Goal: Transaction & Acquisition: Book appointment/travel/reservation

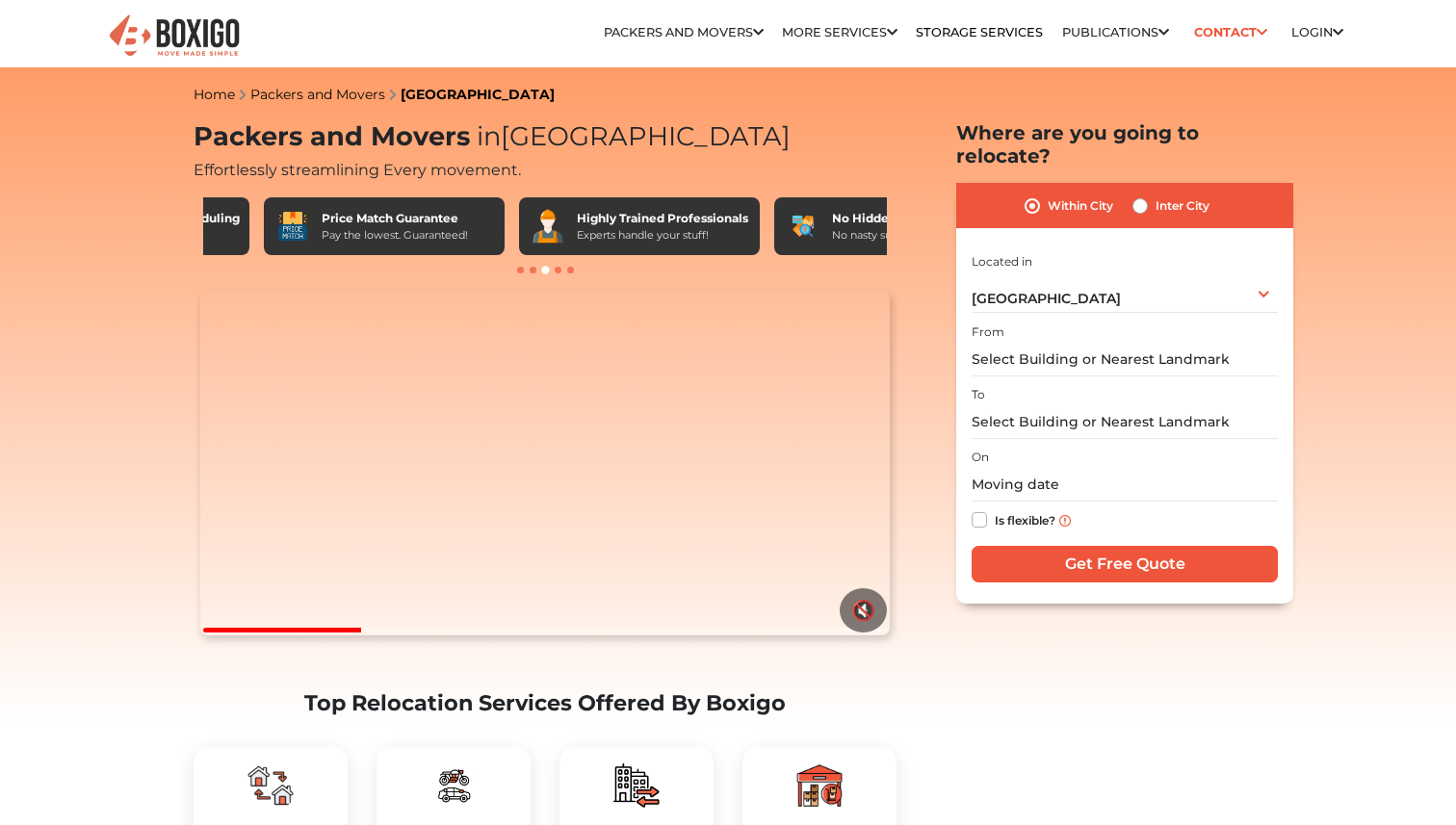
scroll to position [0, 483]
click at [1070, 342] on input "text" at bounding box center [1125, 359] width 307 height 34
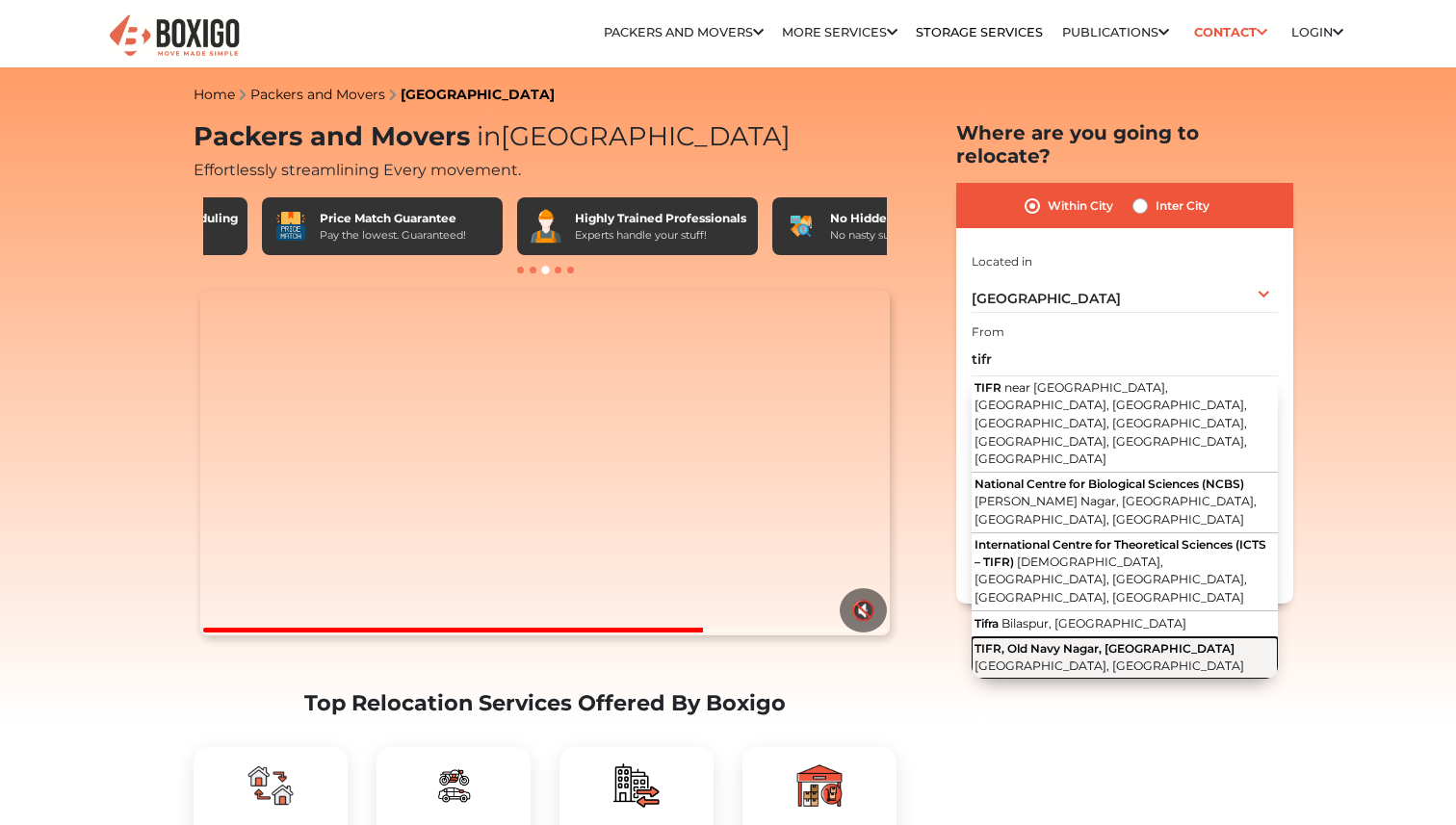
click at [1113, 641] on span "TIFR, Old Navy Nagar, [GEOGRAPHIC_DATA]" at bounding box center [1105, 648] width 260 height 15
type input "TIFR, Old Navy Nagar, [GEOGRAPHIC_DATA], [GEOGRAPHIC_DATA], [GEOGRAPHIC_DATA]"
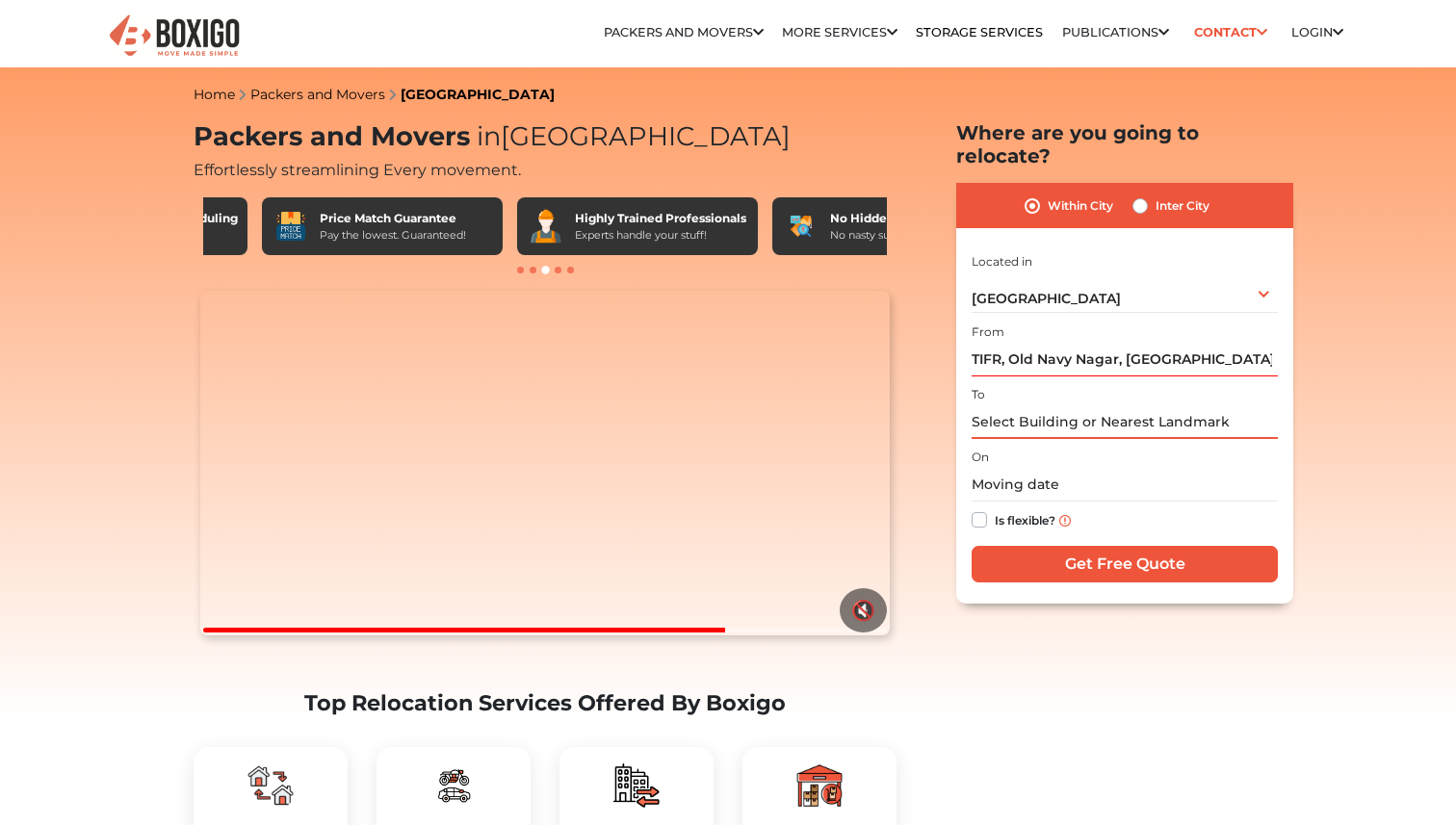
click at [1049, 409] on input "text" at bounding box center [1125, 422] width 307 height 34
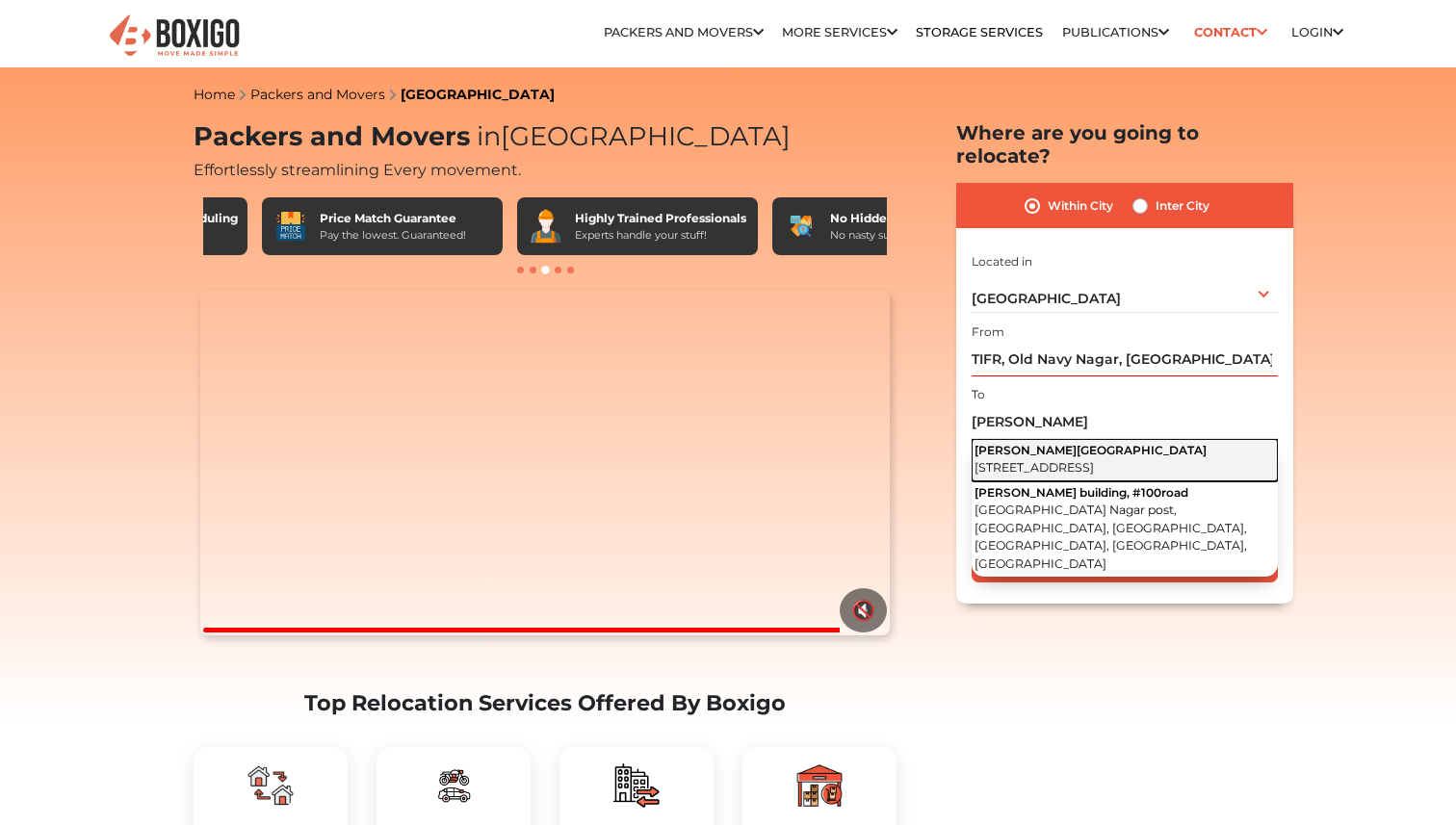
click at [1094, 460] on span "[STREET_ADDRESS]" at bounding box center [1034, 467] width 119 height 15
type input "[PERSON_NAME] Building, [STREET_ADDRESS]"
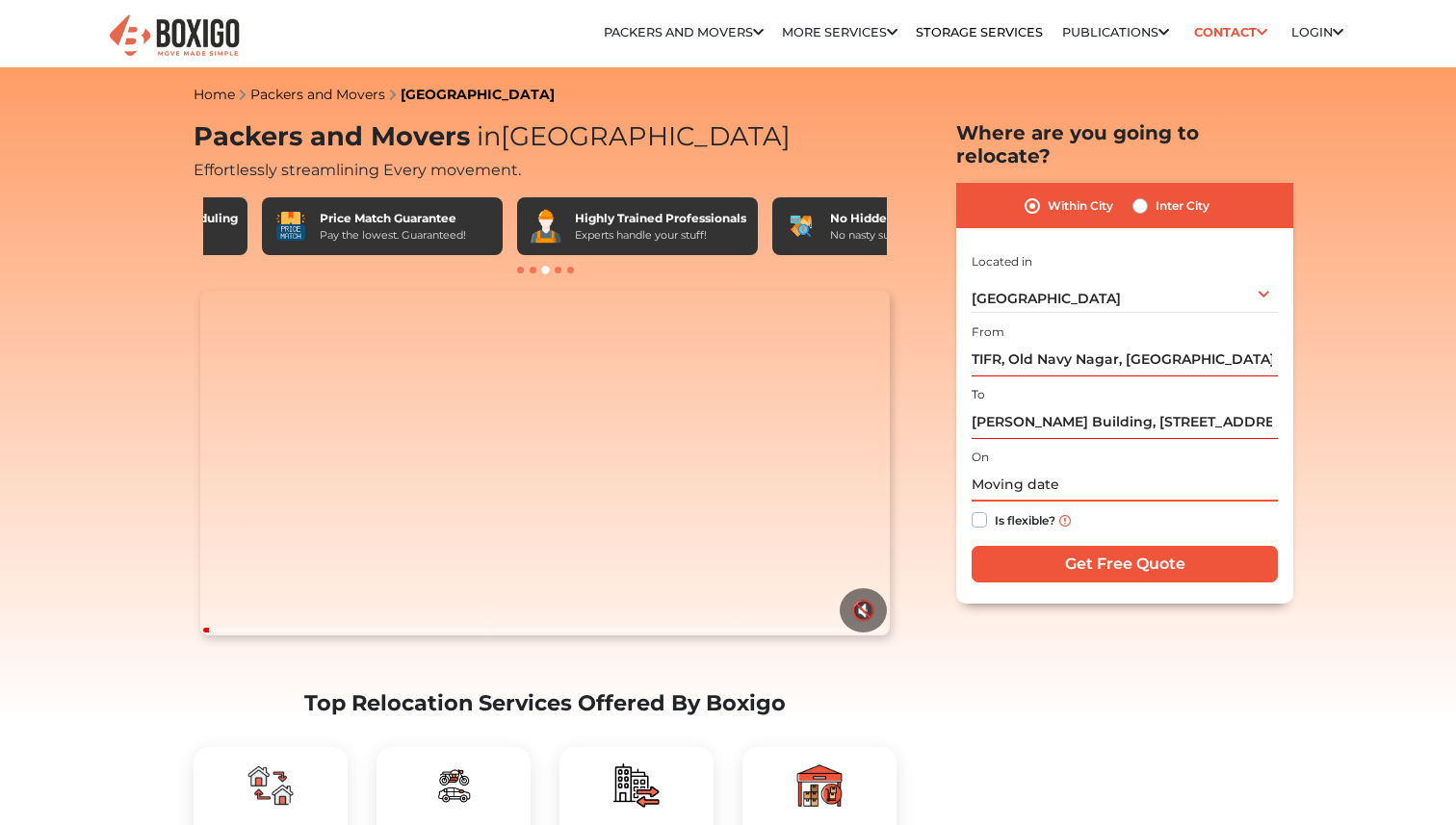
click at [1013, 468] on input "text" at bounding box center [1125, 485] width 307 height 34
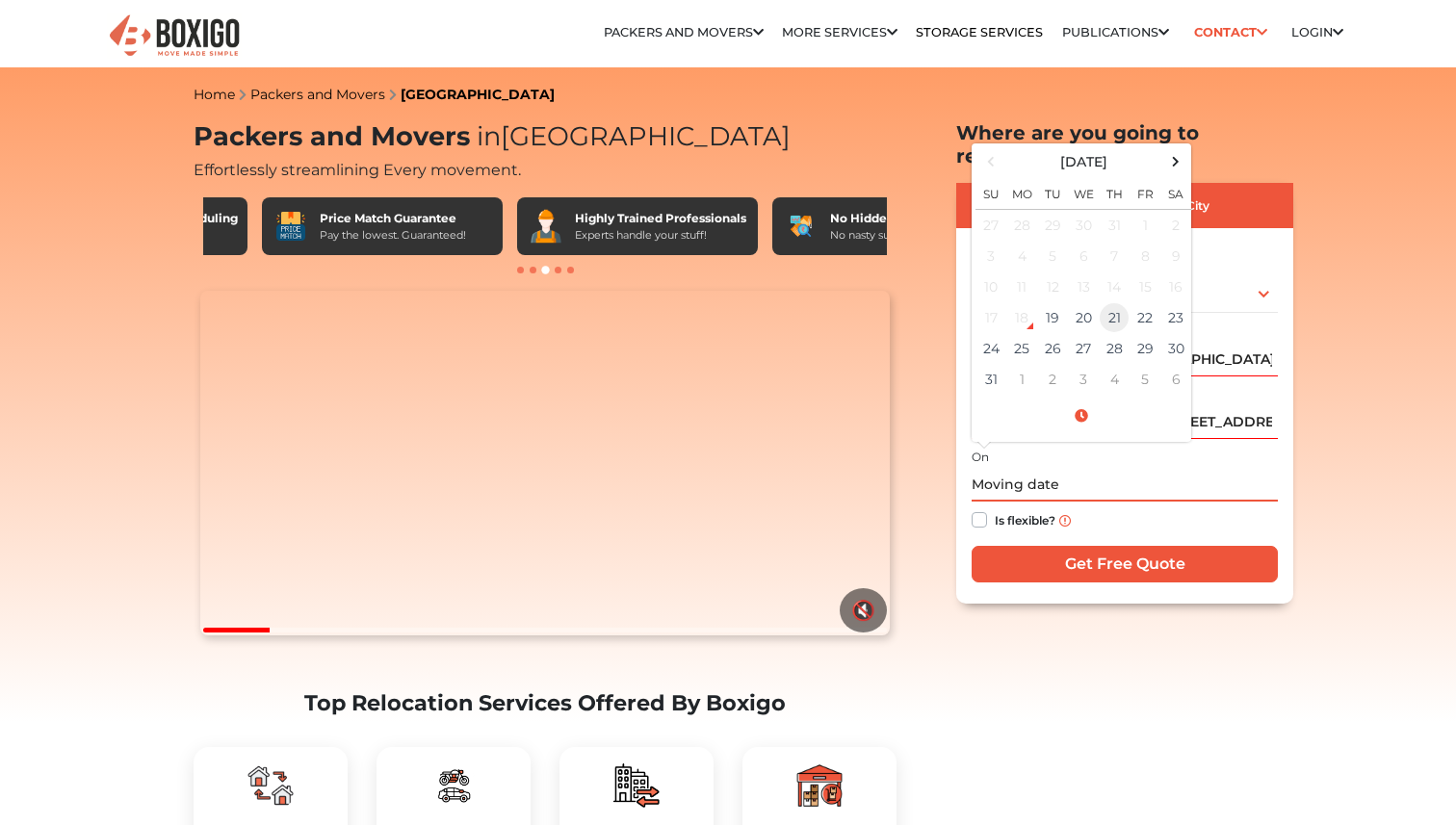
click at [1119, 303] on td "21" at bounding box center [1114, 318] width 31 height 31
type input "[DATE] 12:00 AM"
click at [995, 509] on label "Is flexible?" at bounding box center [1025, 518] width 61 height 20
click at [981, 509] on input "Is flexible?" at bounding box center [980, 518] width 15 height 19
checkbox input "true"
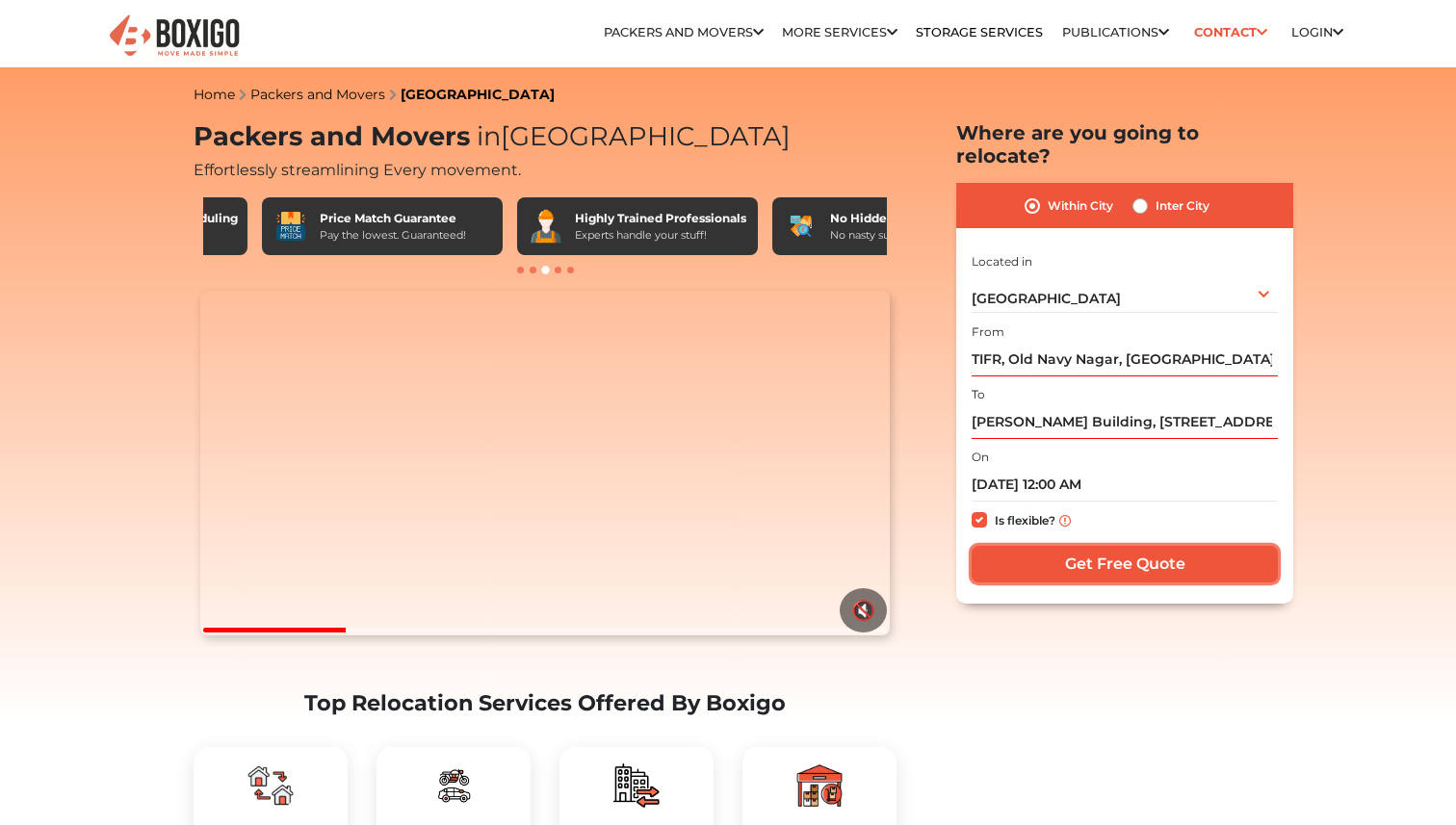
click at [1101, 549] on input "Get Free Quote" at bounding box center [1125, 565] width 307 height 37
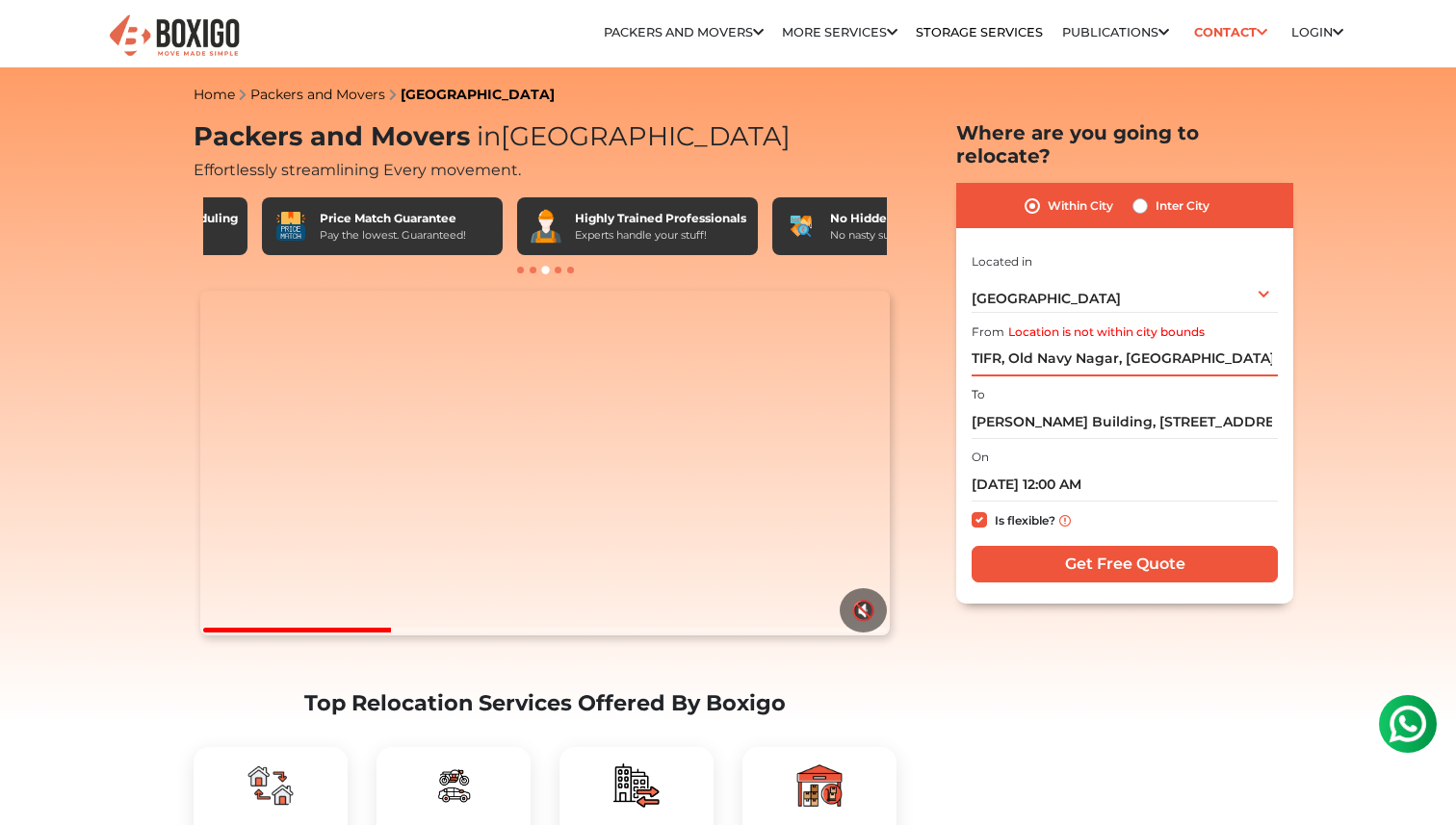
scroll to position [0, 0]
click at [1156, 194] on label "Inter City" at bounding box center [1183, 206] width 54 height 23
click at [1148, 194] on input "Inter City" at bounding box center [1141, 204] width 15 height 19
radio input "true"
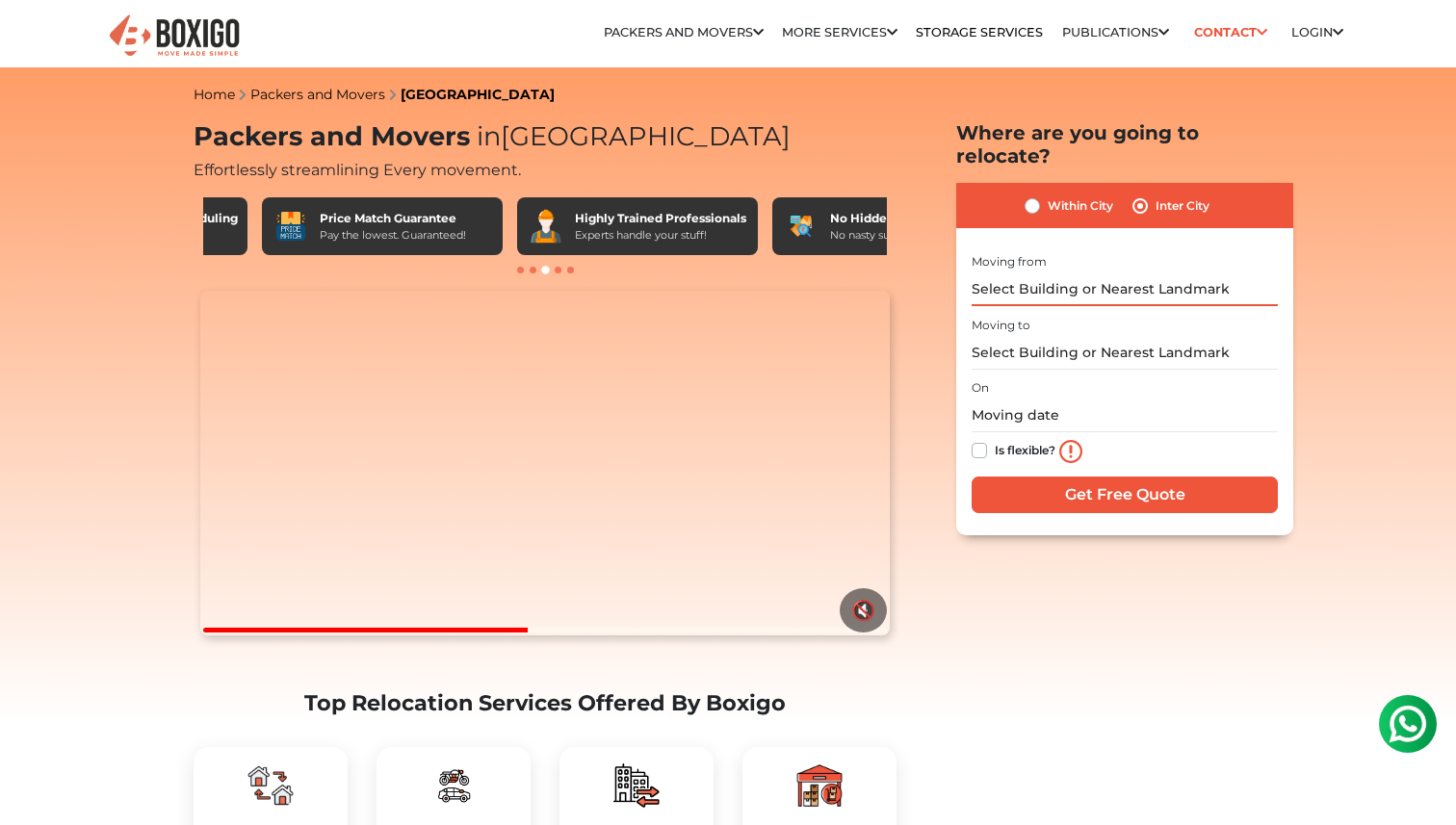
click at [1102, 273] on input "text" at bounding box center [1125, 289] width 307 height 34
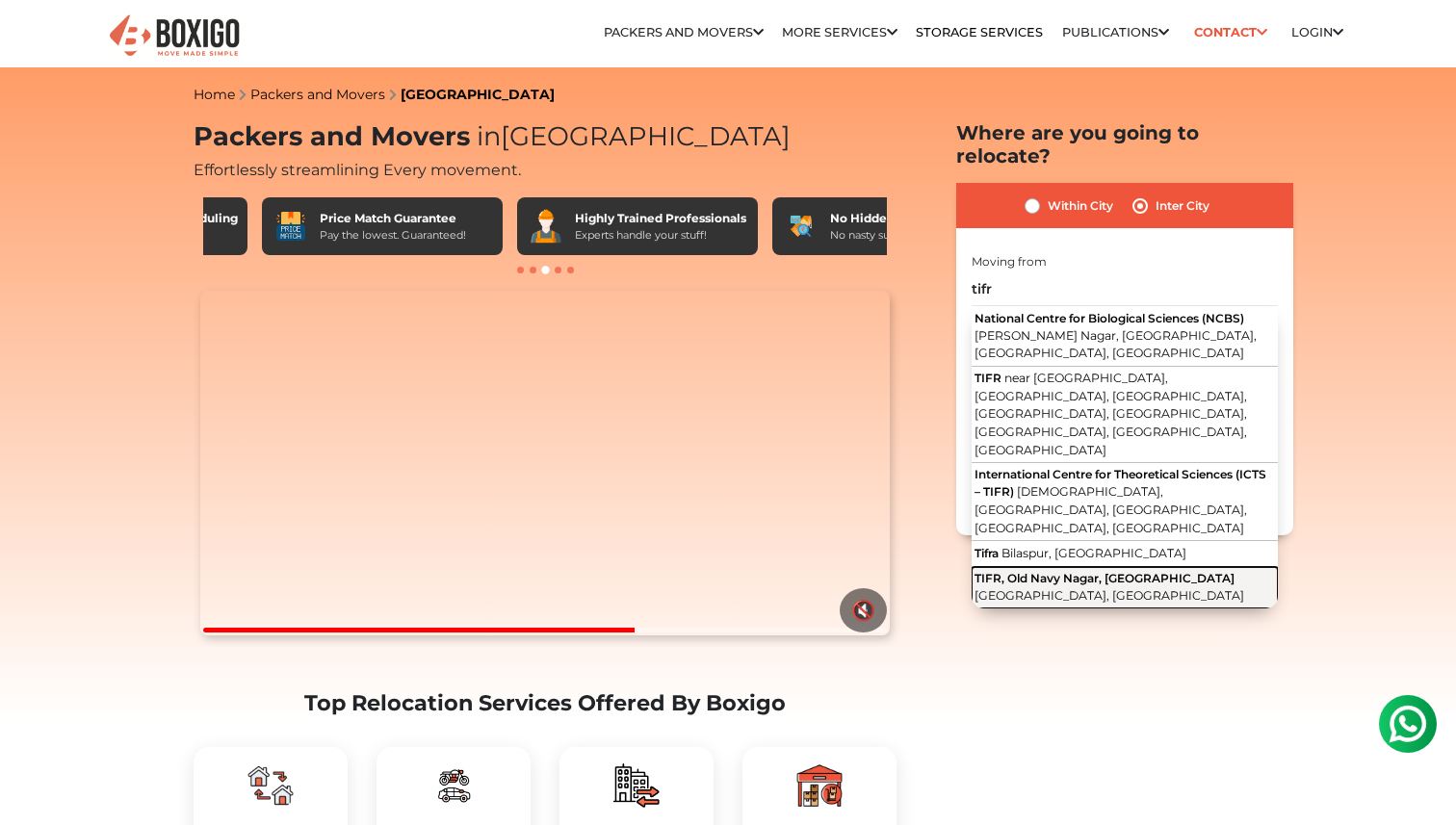
click at [1130, 567] on button "TIFR, [GEOGRAPHIC_DATA], Colaba [GEOGRAPHIC_DATA], [GEOGRAPHIC_DATA]" at bounding box center [1125, 587] width 307 height 42
type input "TIFR, Old Navy Nagar, [GEOGRAPHIC_DATA], [GEOGRAPHIC_DATA], [GEOGRAPHIC_DATA]"
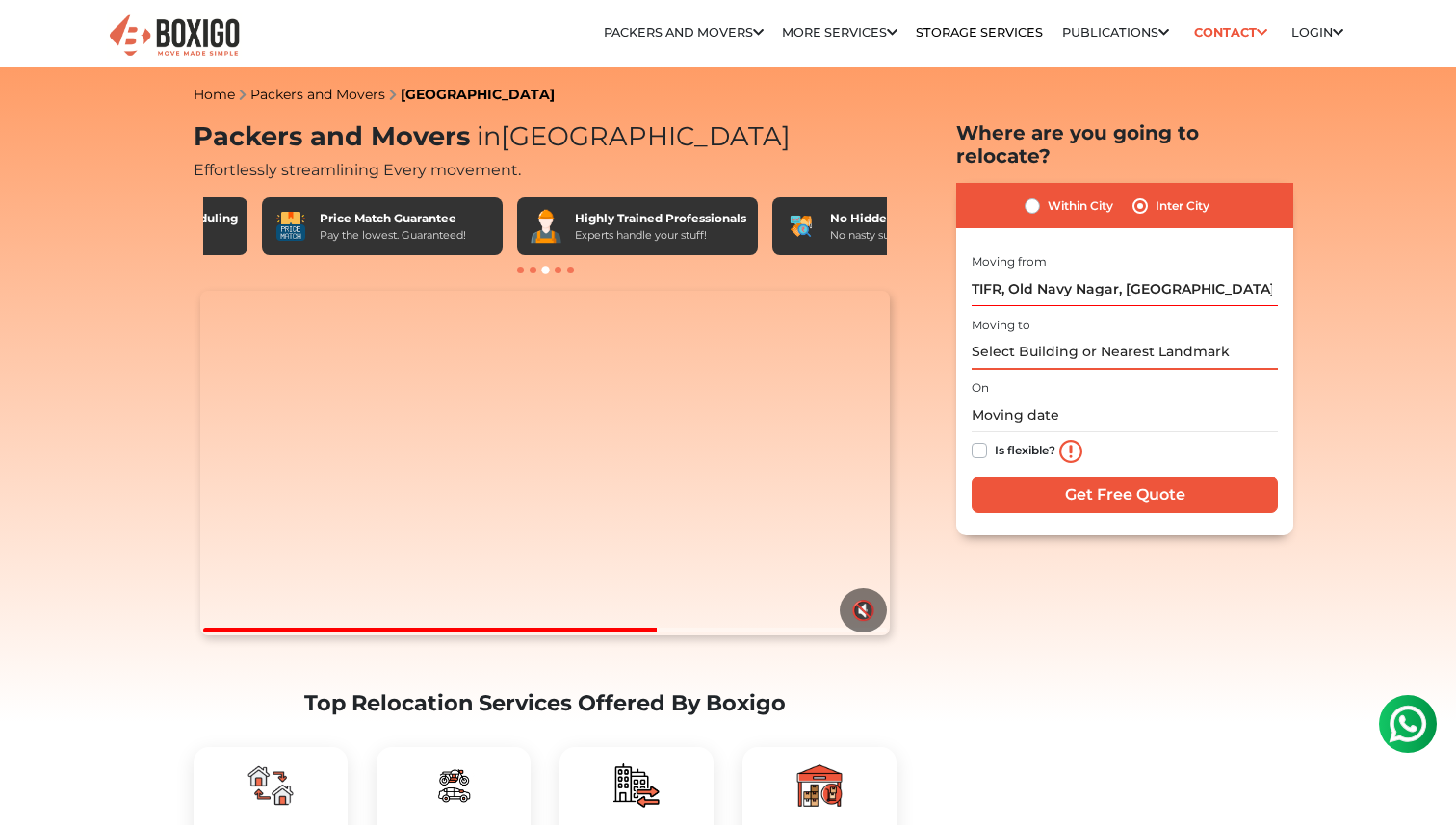
click at [1080, 336] on input "text" at bounding box center [1125, 352] width 307 height 34
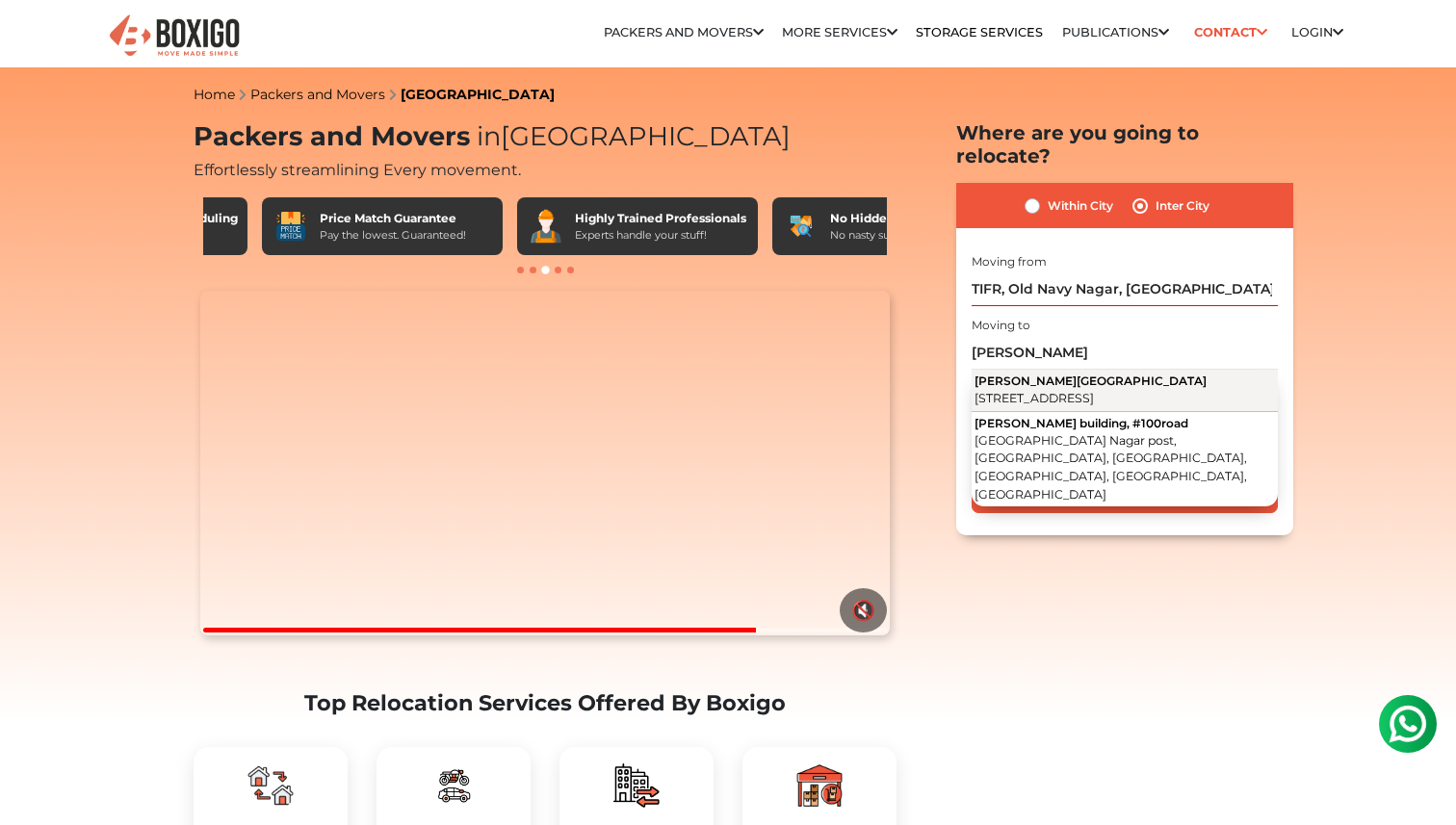
click at [1068, 391] on span "[STREET_ADDRESS]" at bounding box center [1034, 398] width 119 height 15
type input "[PERSON_NAME] Building, [STREET_ADDRESS]"
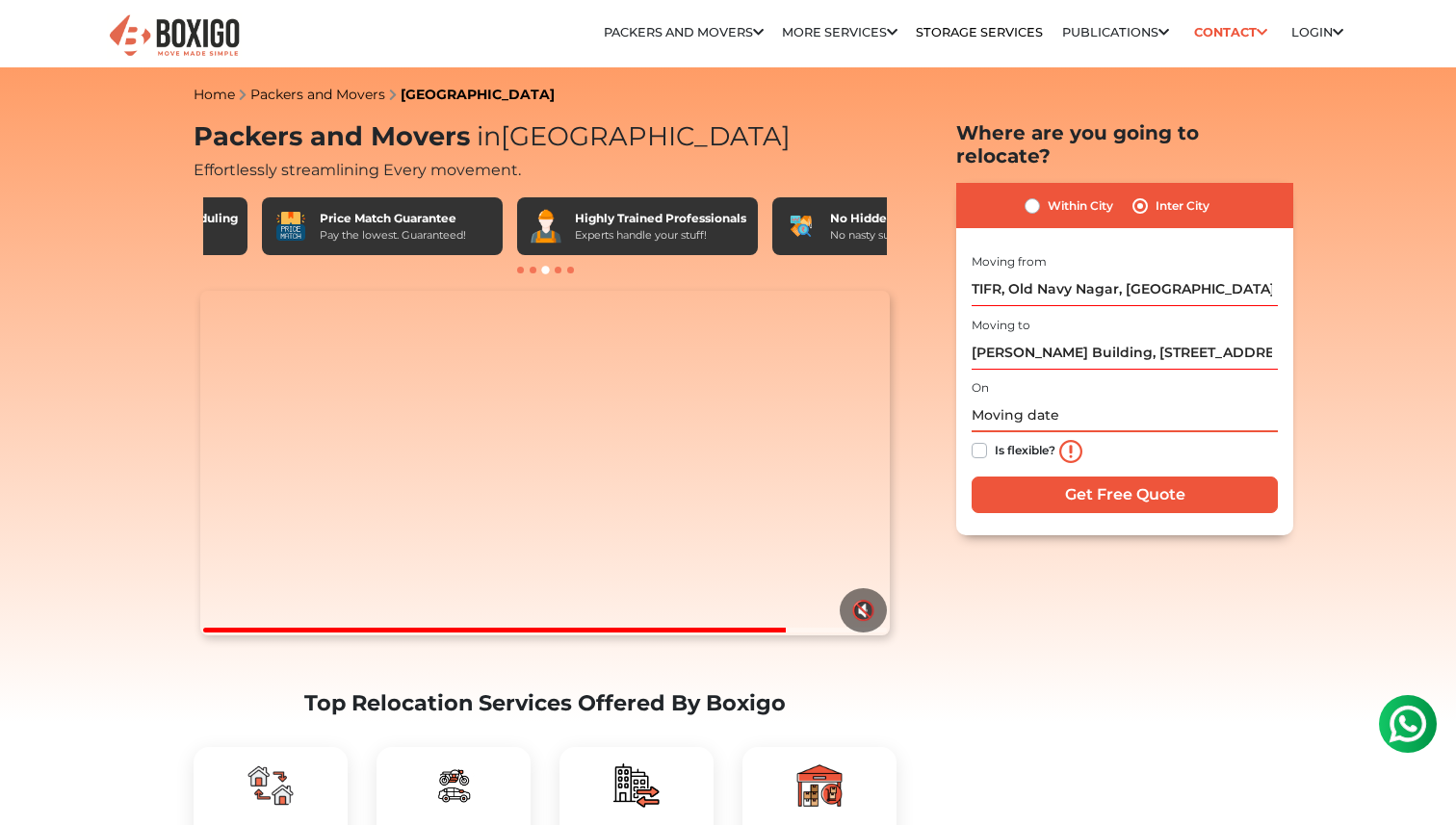
click at [1047, 398] on input "text" at bounding box center [1125, 415] width 307 height 34
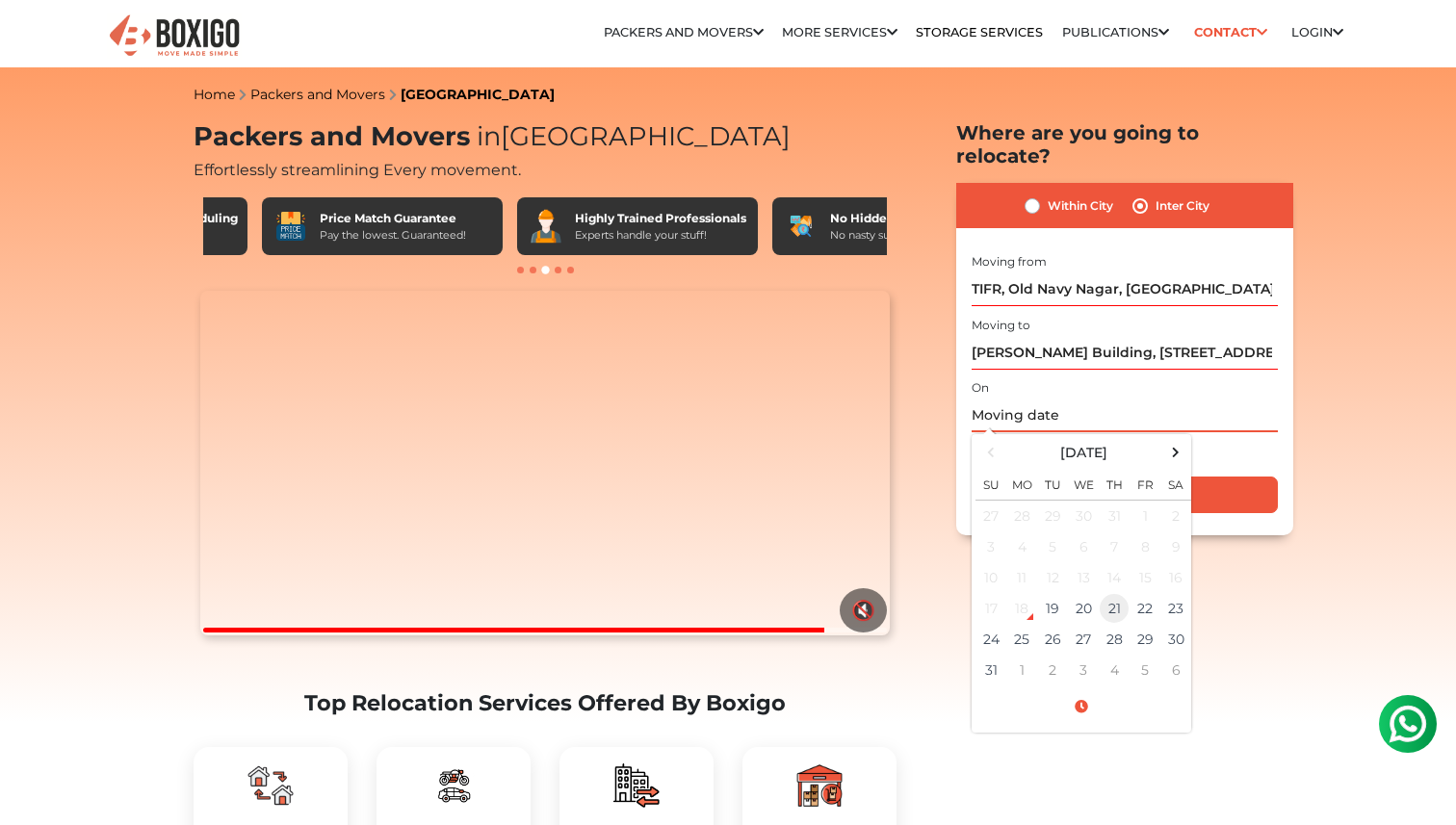
click at [1114, 593] on td "21" at bounding box center [1114, 608] width 31 height 31
type input "[DATE] 12:00 AM"
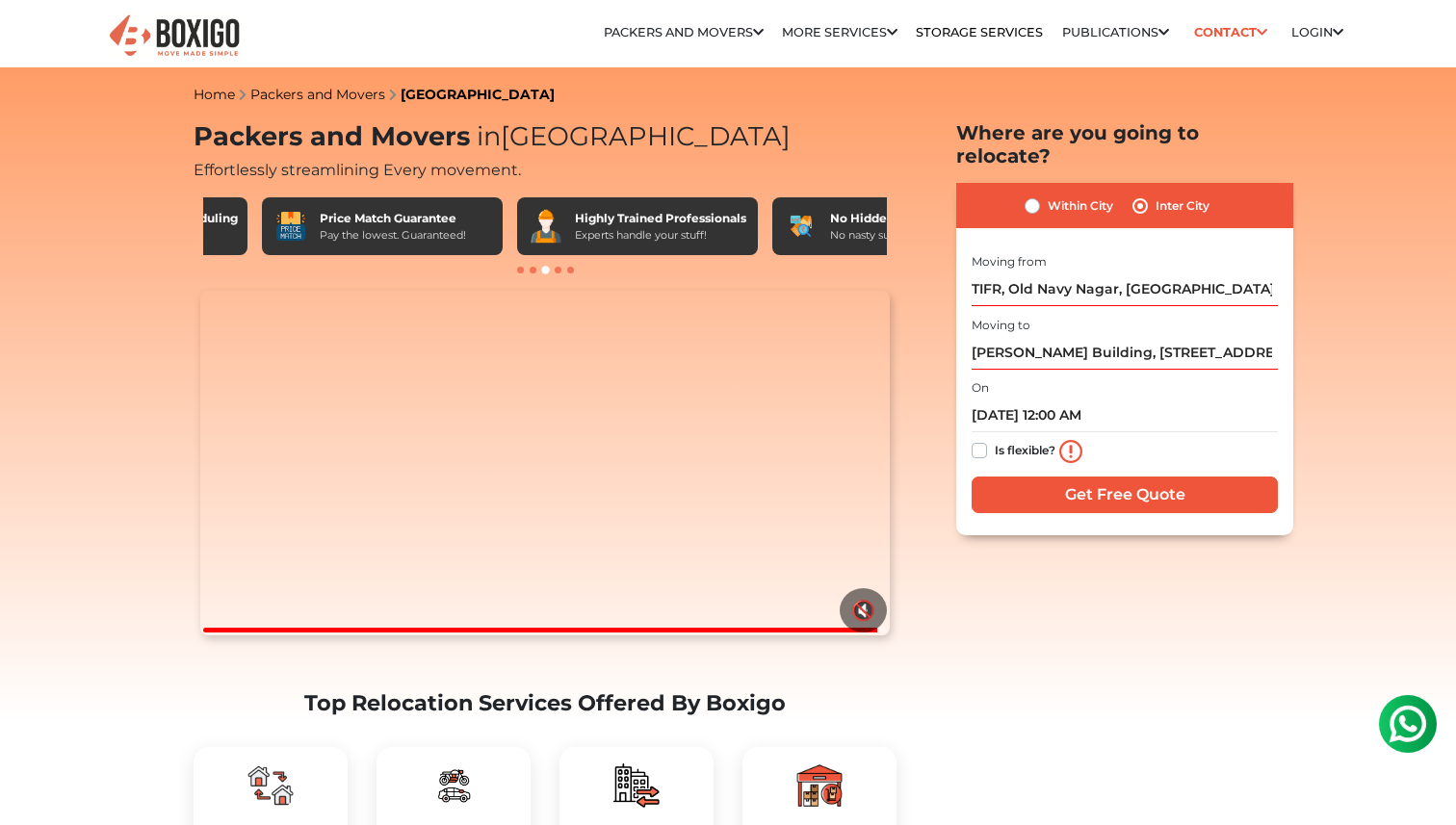
click at [995, 439] on label "Is flexible?" at bounding box center [1025, 449] width 61 height 20
click at [983, 439] on input "Is flexible?" at bounding box center [980, 449] width 15 height 19
checkbox input "true"
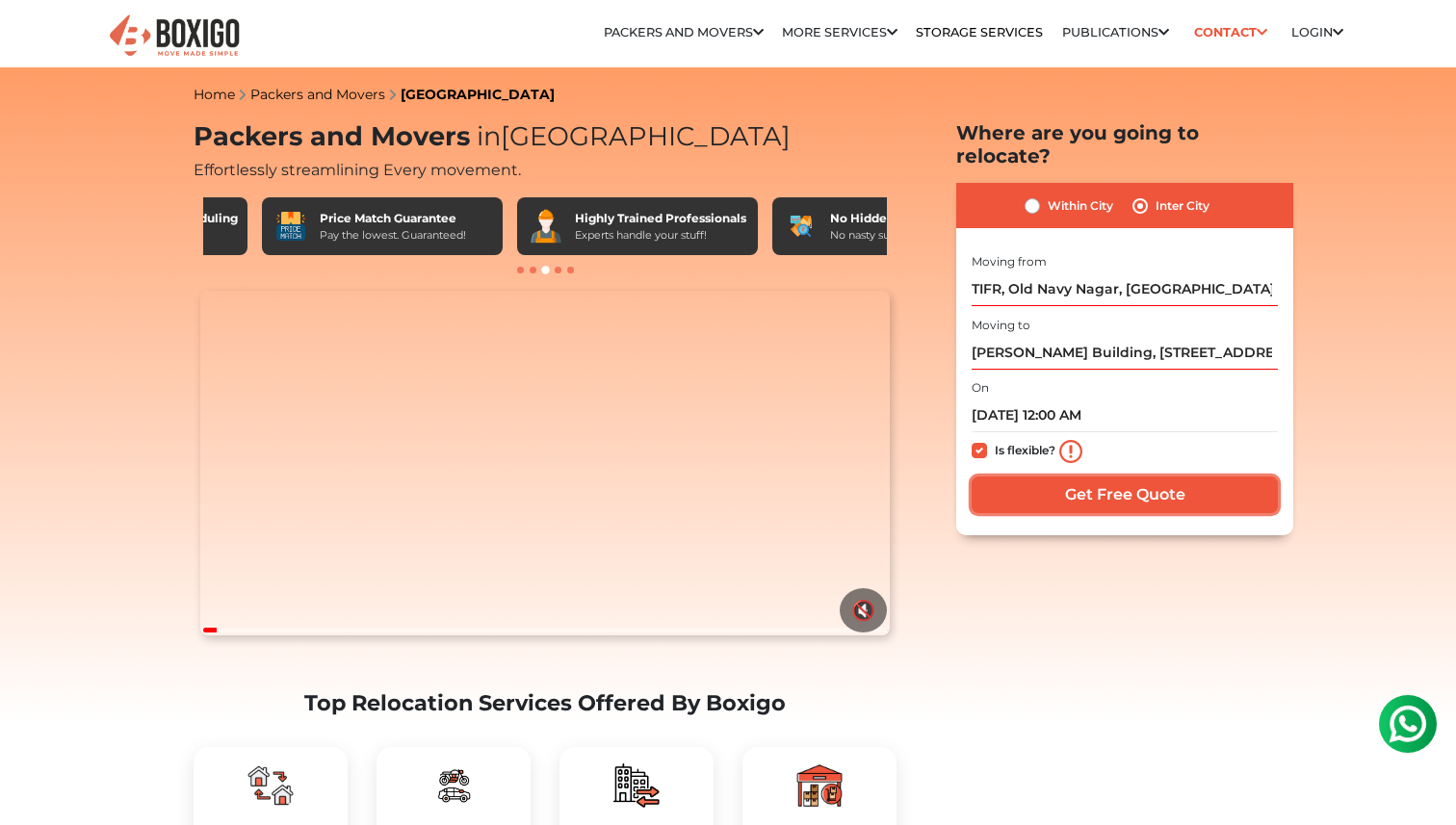
click at [1125, 478] on input "Get Free Quote" at bounding box center [1125, 495] width 307 height 37
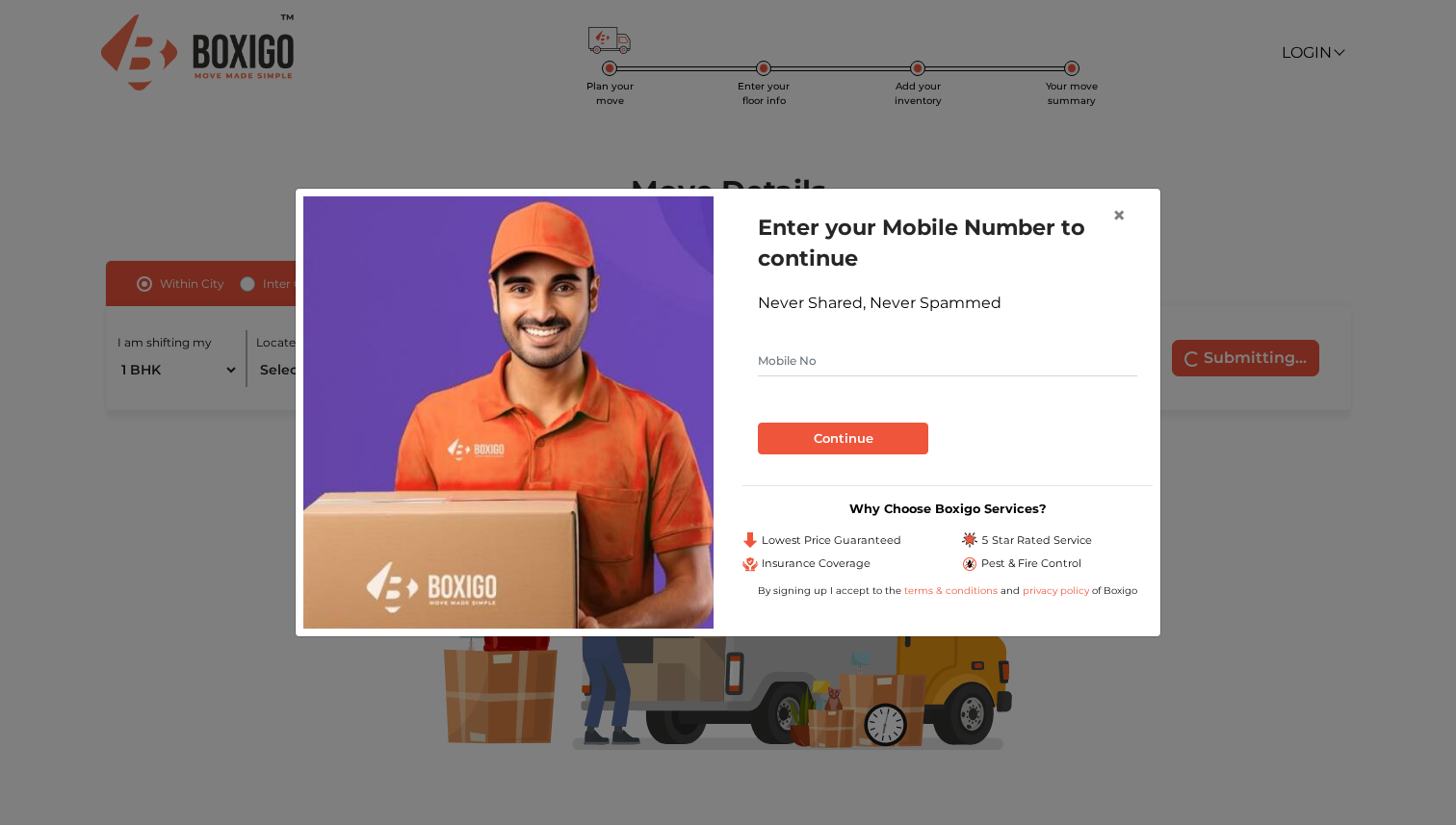
click at [900, 372] on input "text" at bounding box center [948, 361] width 379 height 31
type input "9969208574"
click at [865, 439] on button "Continue" at bounding box center [844, 439] width 170 height 33
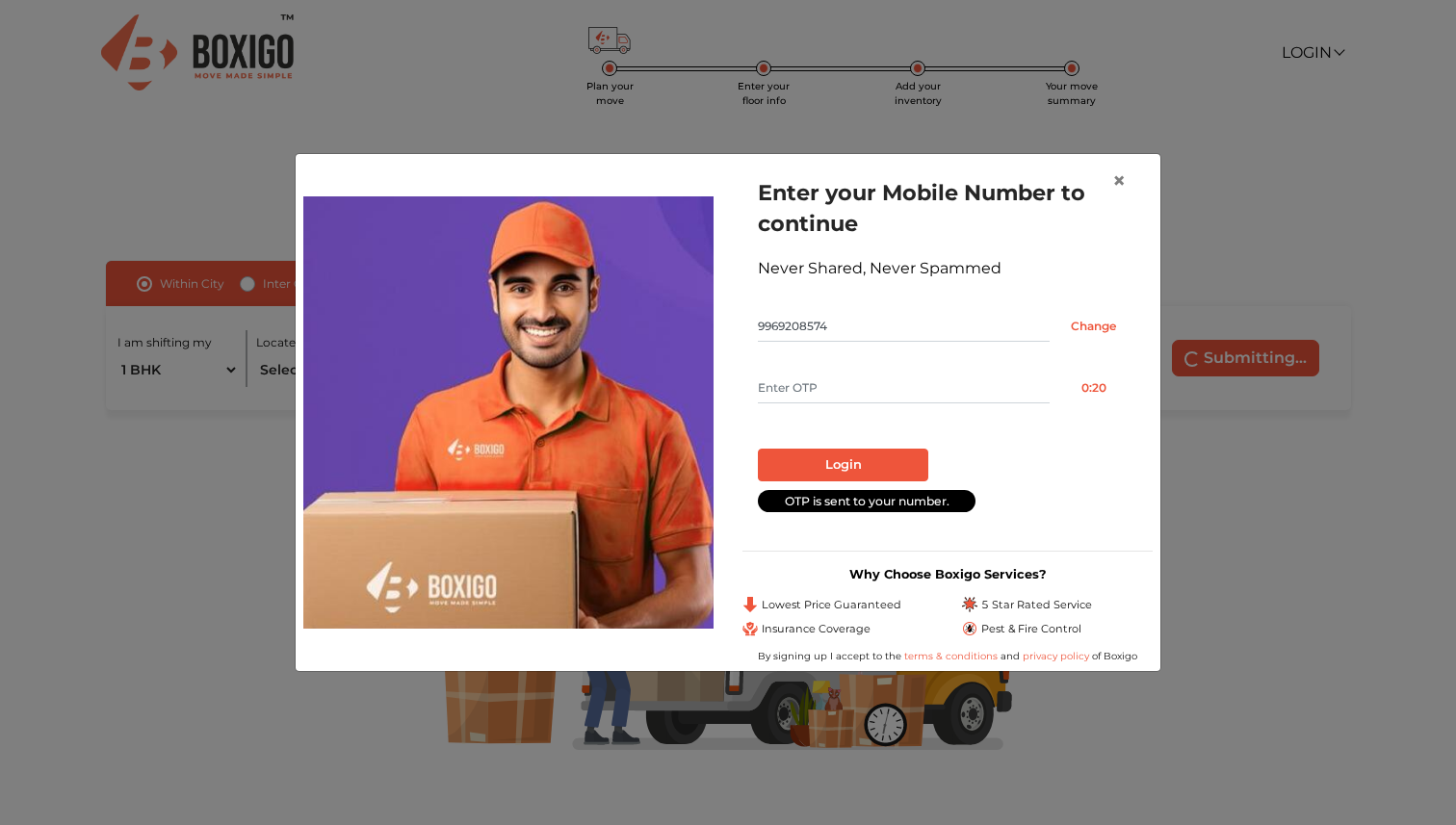
click at [856, 392] on input "text" at bounding box center [905, 388] width 292 height 31
type input "2880"
click at [807, 464] on button "Login" at bounding box center [844, 465] width 170 height 33
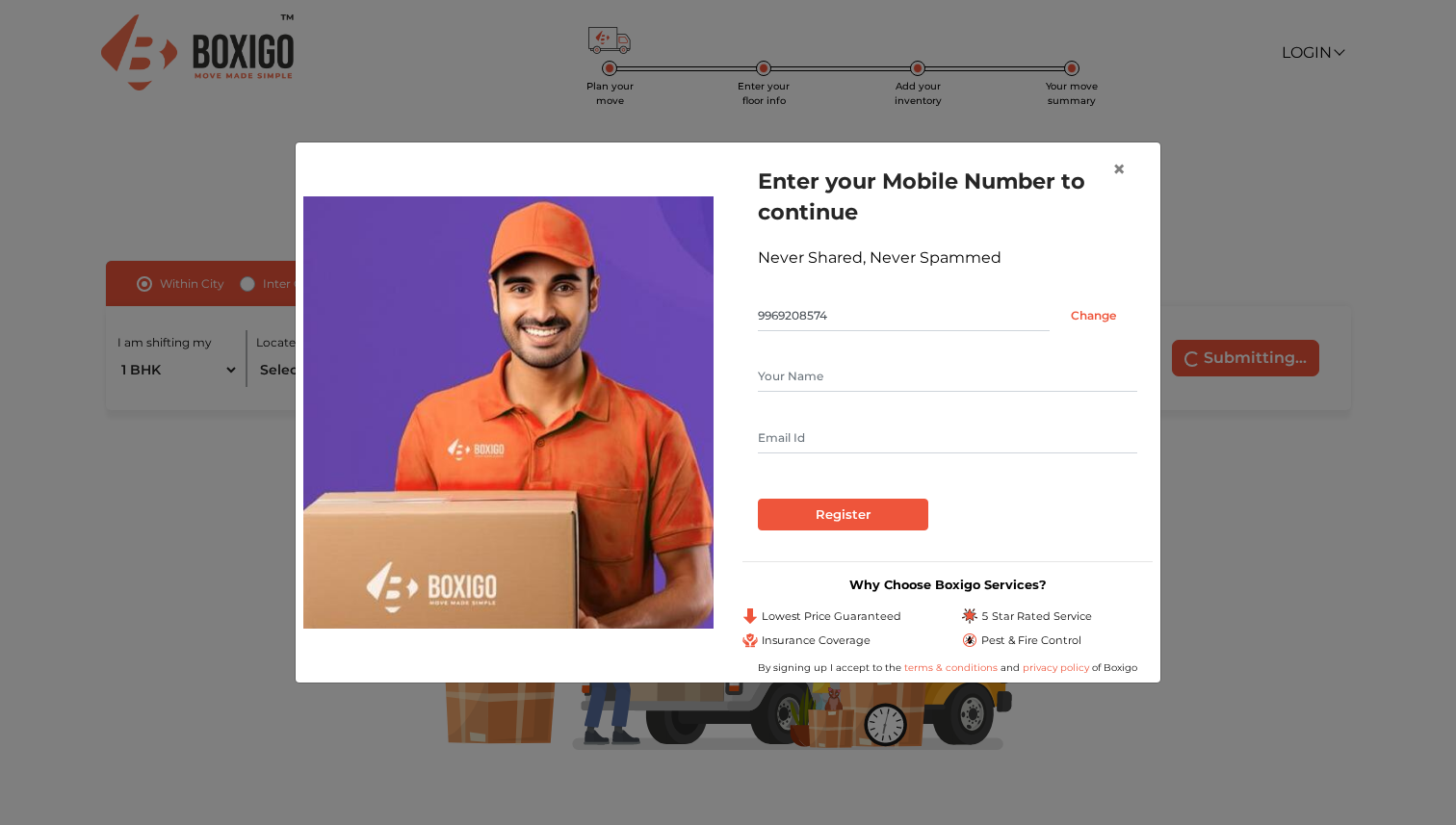
click at [824, 394] on div at bounding box center [948, 407] width 379 height 93
click at [832, 372] on input "text" at bounding box center [948, 376] width 379 height 31
type input "[PERSON_NAME]"
type input "[PERSON_NAME][EMAIL_ADDRESS][PERSON_NAME][DOMAIN_NAME]"
click at [876, 513] on input "Register" at bounding box center [844, 516] width 170 height 33
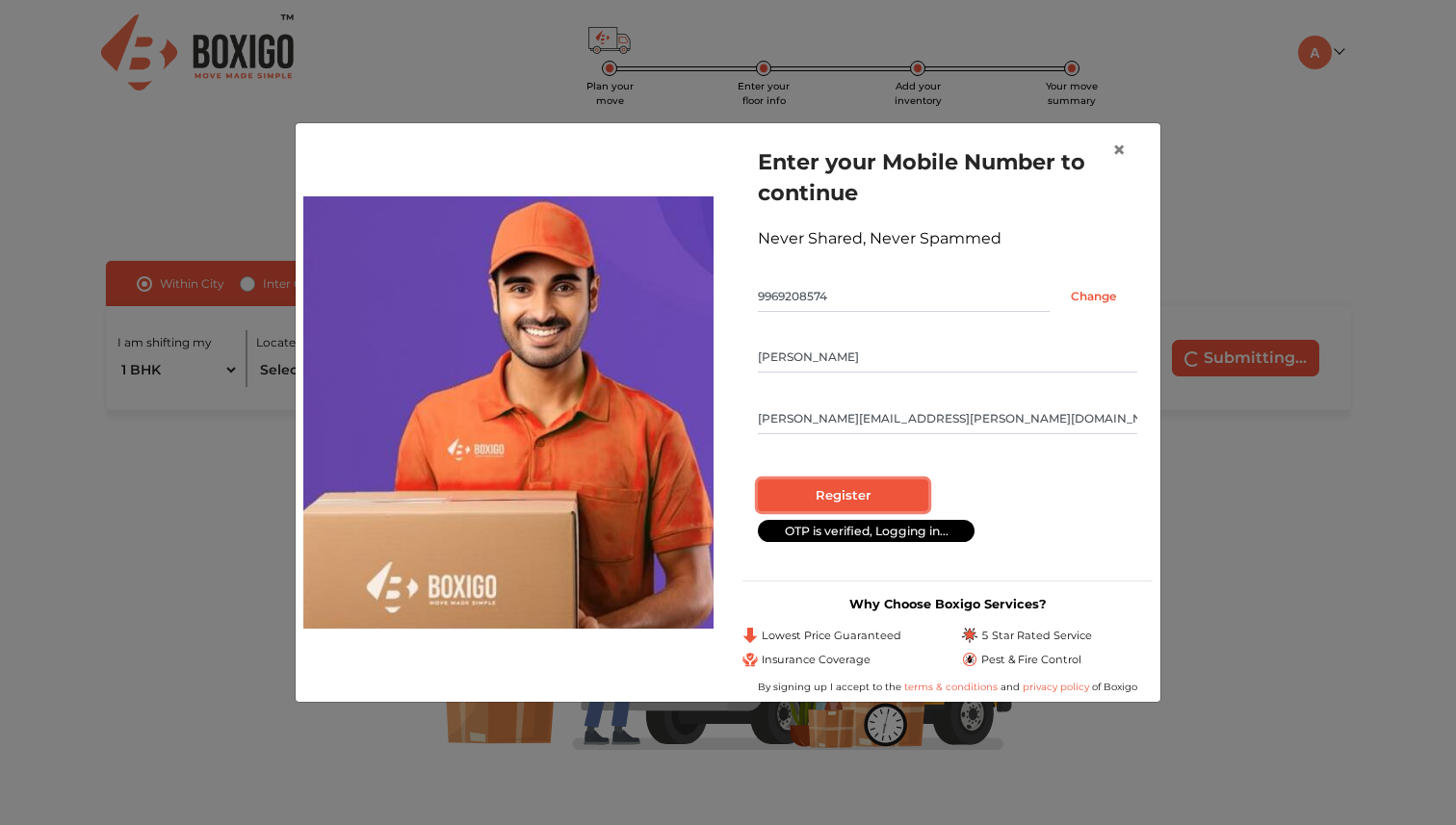
radio input "false"
radio input "true"
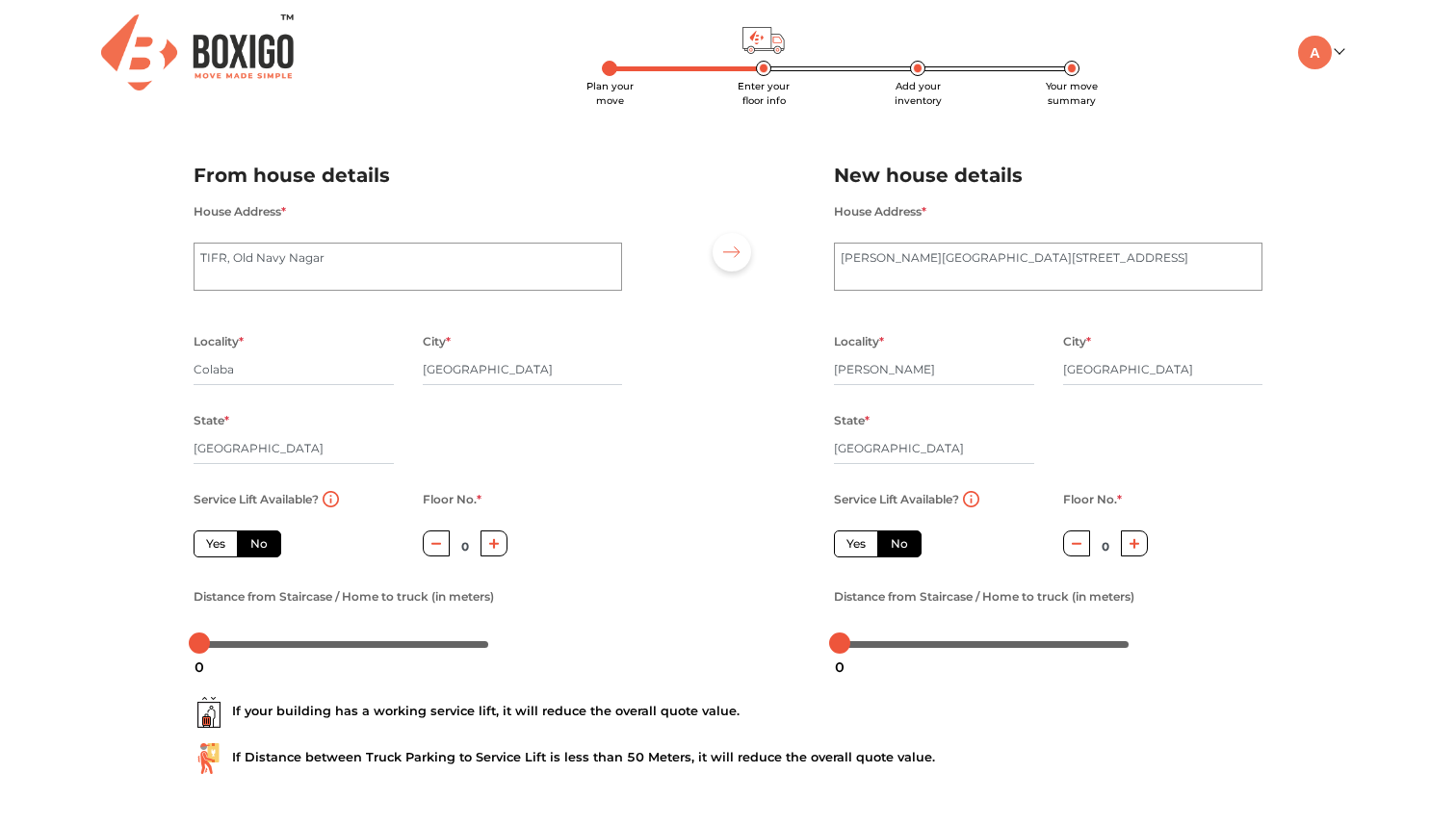
click at [209, 546] on label "Yes" at bounding box center [216, 545] width 45 height 27
click at [209, 546] on input "Yes" at bounding box center [212, 542] width 13 height 13
radio input "true"
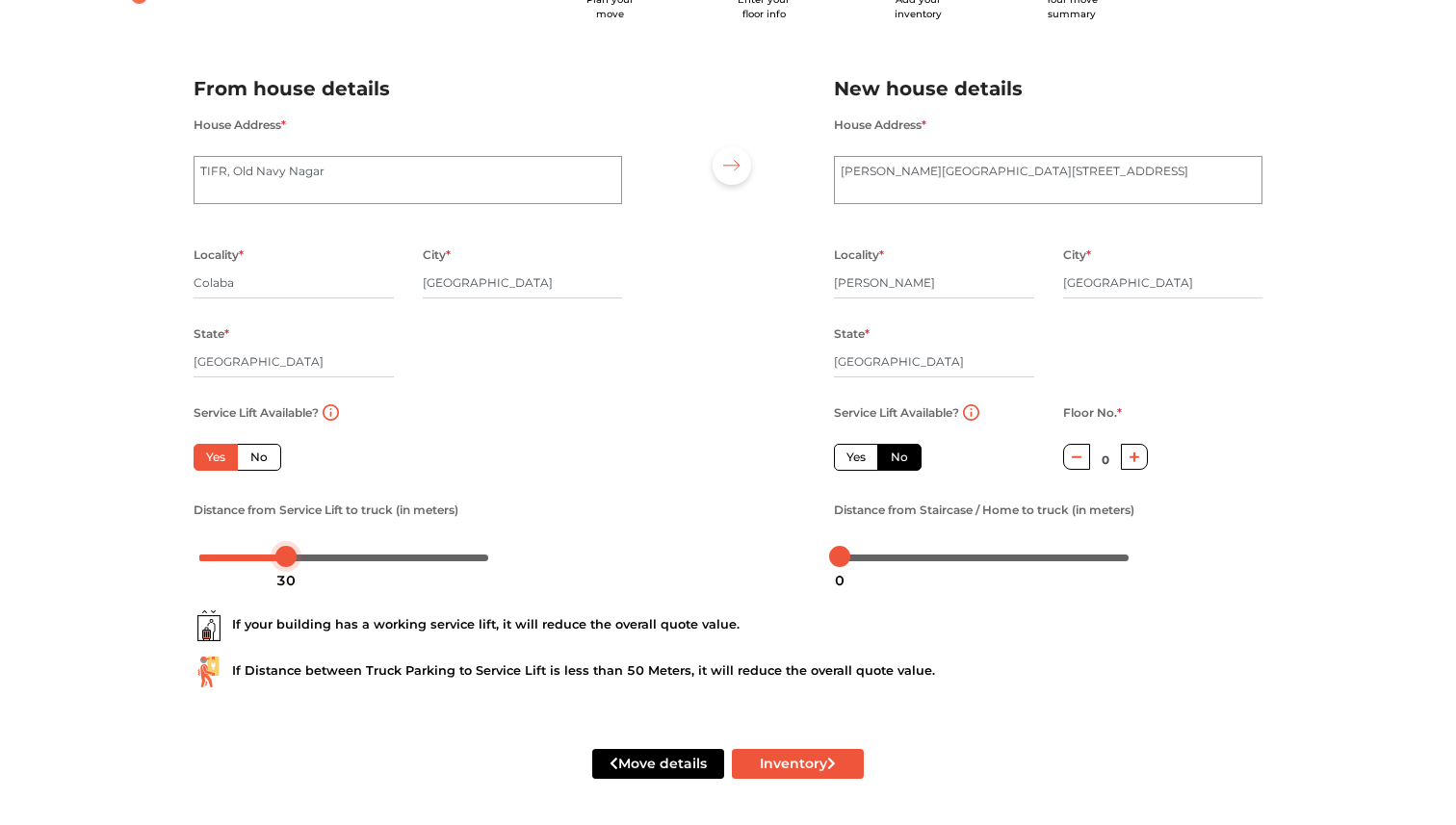
drag, startPoint x: 198, startPoint y: 558, endPoint x: 284, endPoint y: 553, distance: 86.1
click at [284, 553] on div at bounding box center [286, 557] width 21 height 21
drag, startPoint x: 284, startPoint y: 553, endPoint x: 350, endPoint y: 554, distance: 66.0
click at [350, 554] on div at bounding box center [352, 557] width 21 height 21
click at [396, 157] on textarea "TIFR, Old Navy Nagar" at bounding box center [407, 180] width 429 height 48
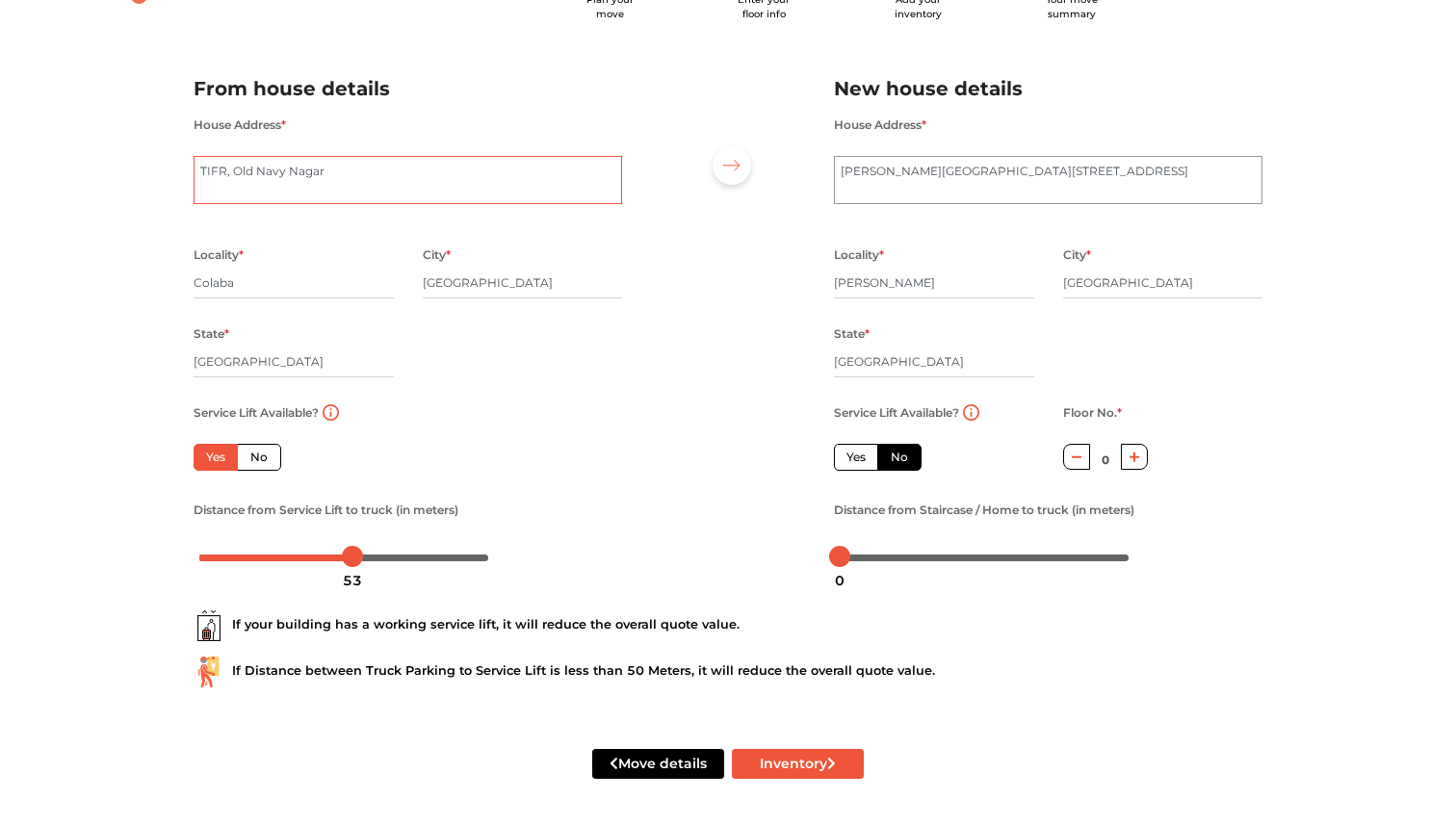
click at [364, 173] on textarea "TIFR, Old Navy Nagar" at bounding box center [407, 180] width 429 height 48
type textarea "TIFR, Old Navy Nagar, Bhaskara 110"
click at [1140, 170] on textarea "Agnes Building, 5th Main Road, Murugeshpalya" at bounding box center [1048, 180] width 429 height 48
type textarea "Agnes Building, 5th Main Road, Murugeshpalya, Flat 202"
click at [1134, 456] on icon "button" at bounding box center [1135, 457] width 11 height 11
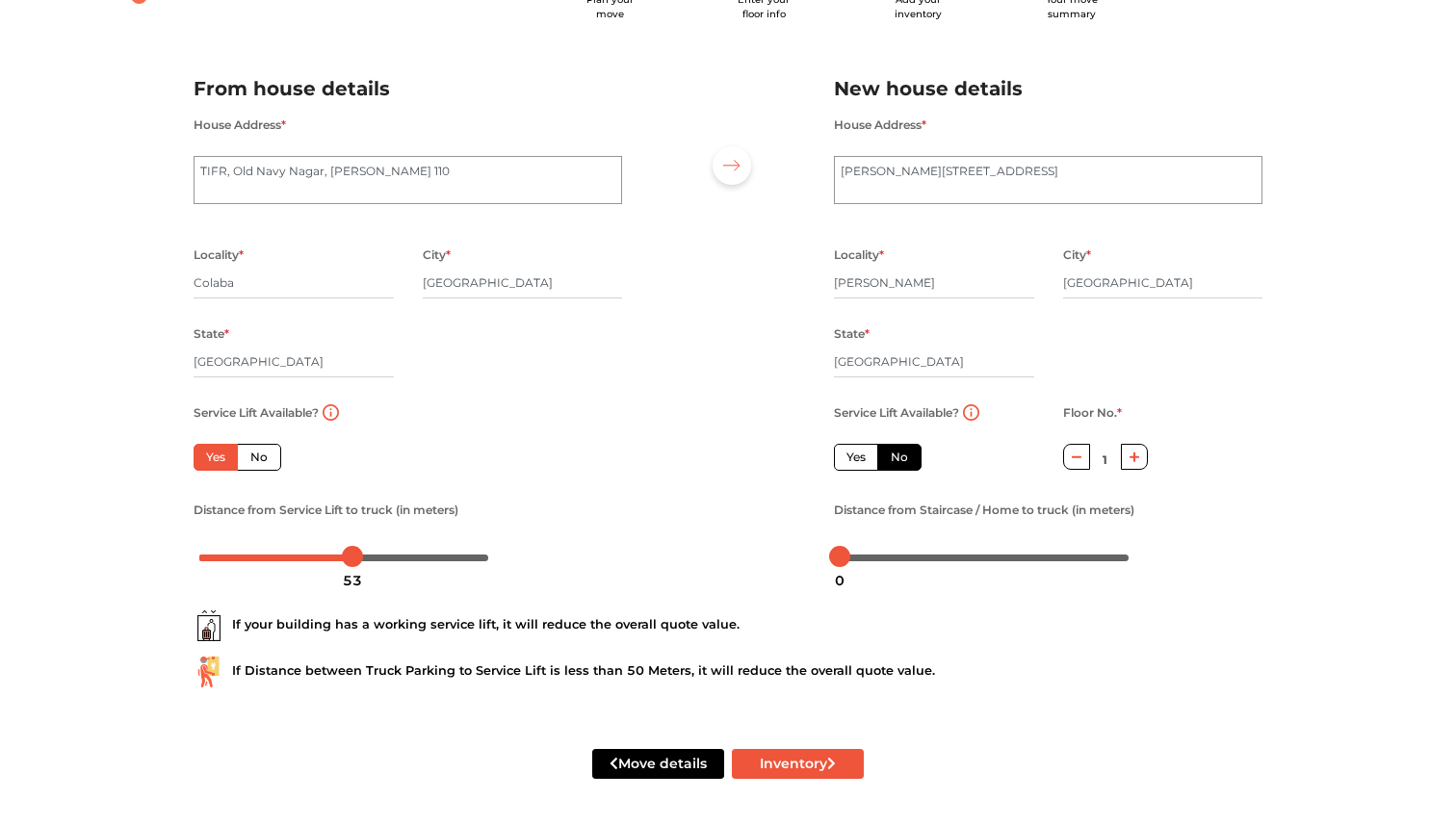
click at [1134, 456] on icon "button" at bounding box center [1135, 457] width 11 height 11
type input "2"
drag, startPoint x: 842, startPoint y: 555, endPoint x: 986, endPoint y: 568, distance: 144.6
click at [986, 568] on body "Plan your move Enter your floor info Add your inventory Your move summary My Mo…" at bounding box center [728, 325] width 1456 height 825
click at [771, 768] on button "Inventory" at bounding box center [798, 764] width 132 height 30
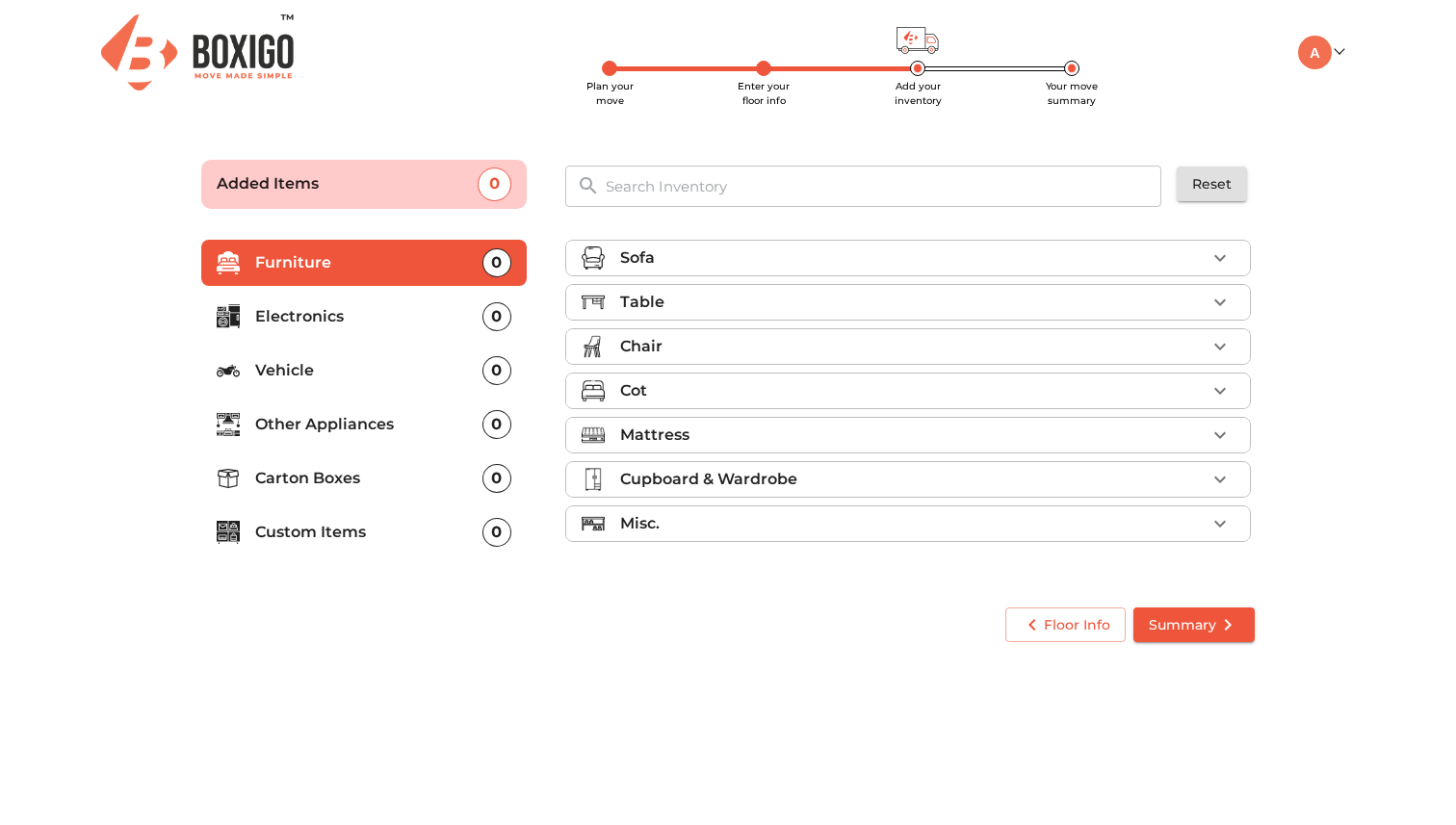
click at [843, 252] on div "Sofa" at bounding box center [912, 258] width 585 height 23
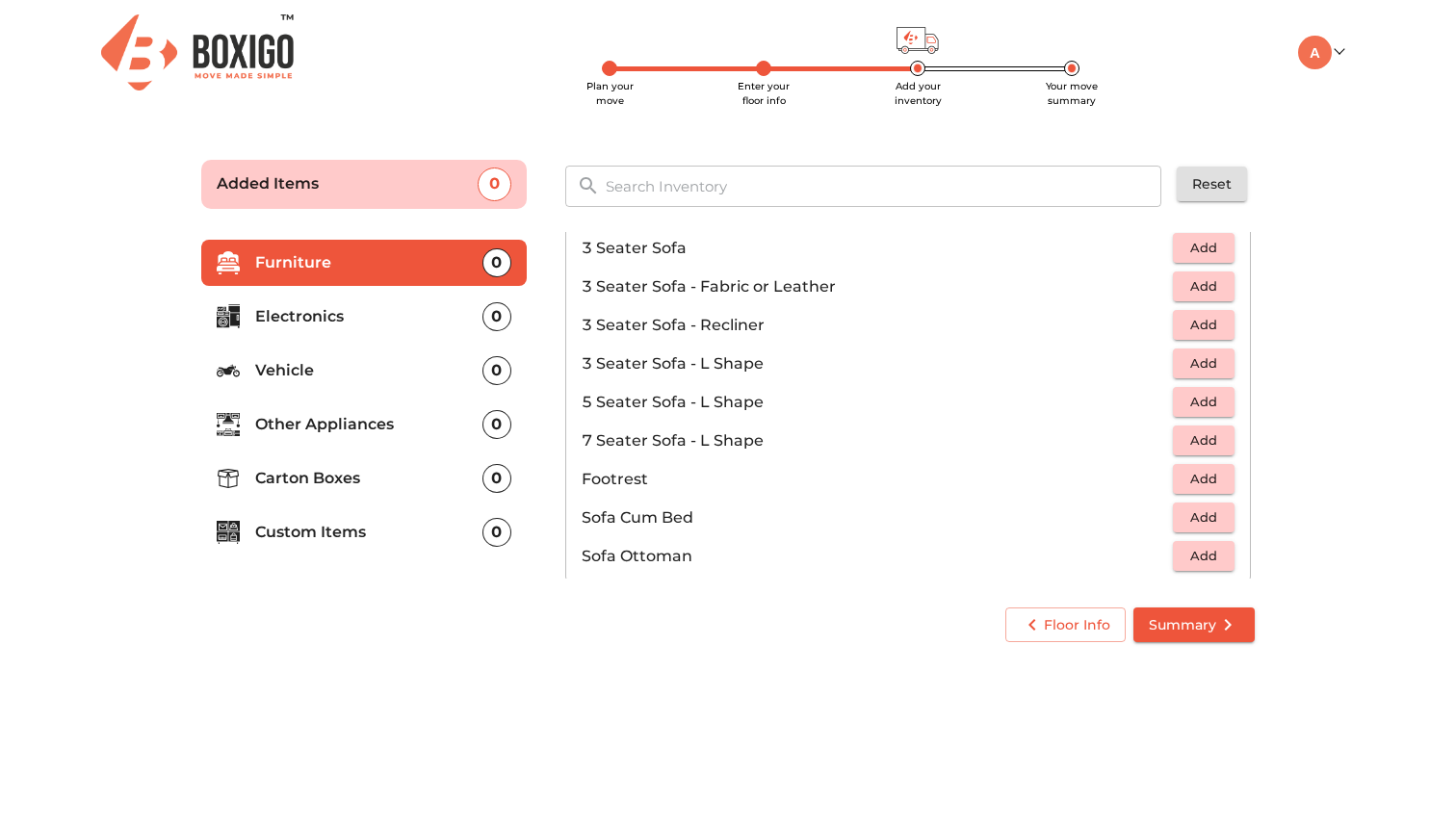
scroll to position [284, 0]
click at [1205, 367] on span "Add" at bounding box center [1204, 365] width 43 height 22
click at [727, 660] on div "Floor Info Summary" at bounding box center [728, 625] width 1092 height 74
click at [370, 315] on p "Electronics" at bounding box center [369, 317] width 227 height 23
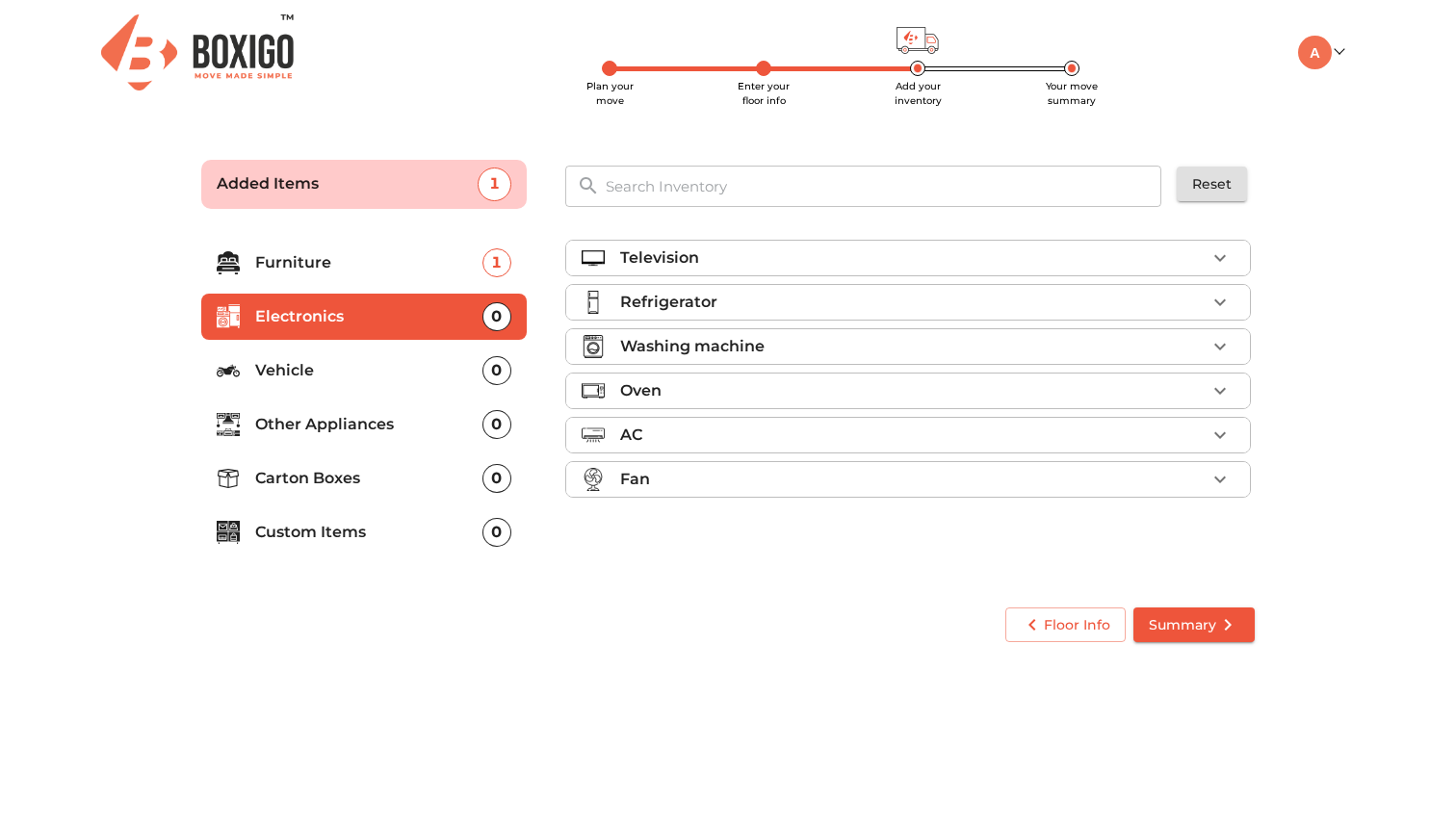
click at [904, 266] on div "Television" at bounding box center [912, 258] width 585 height 23
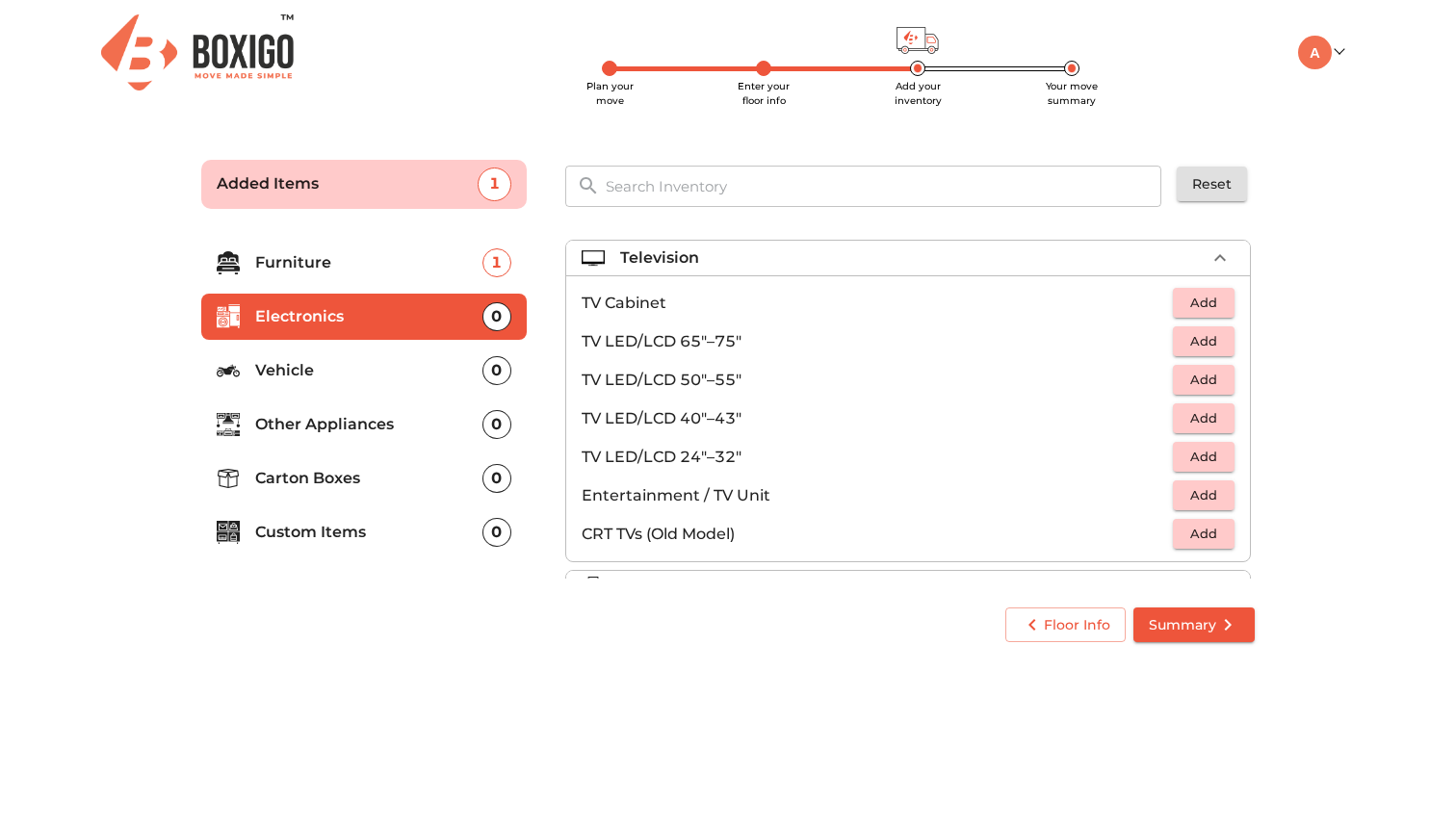
click at [1203, 377] on span "Add" at bounding box center [1204, 379] width 43 height 22
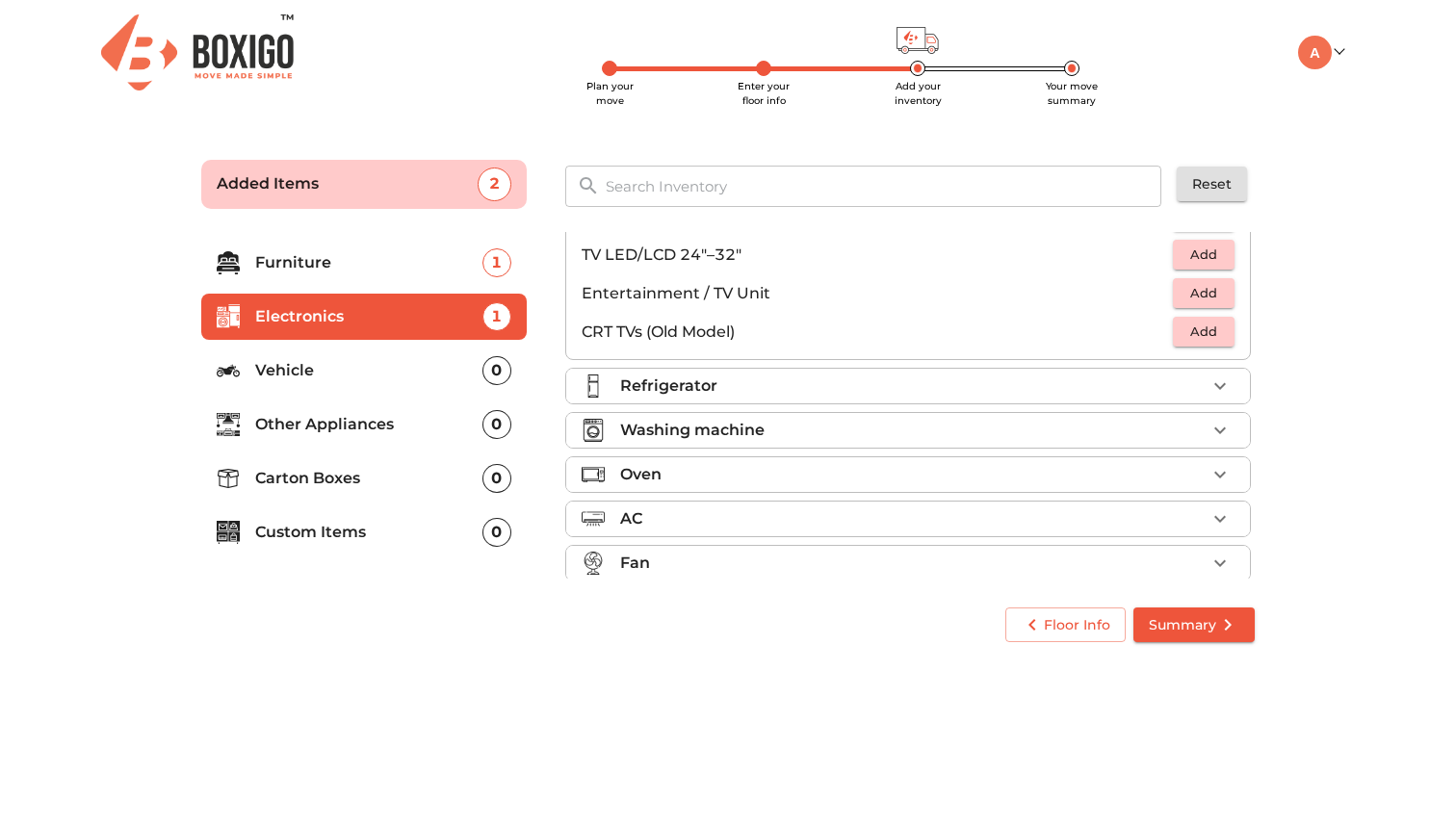
scroll to position [221, 0]
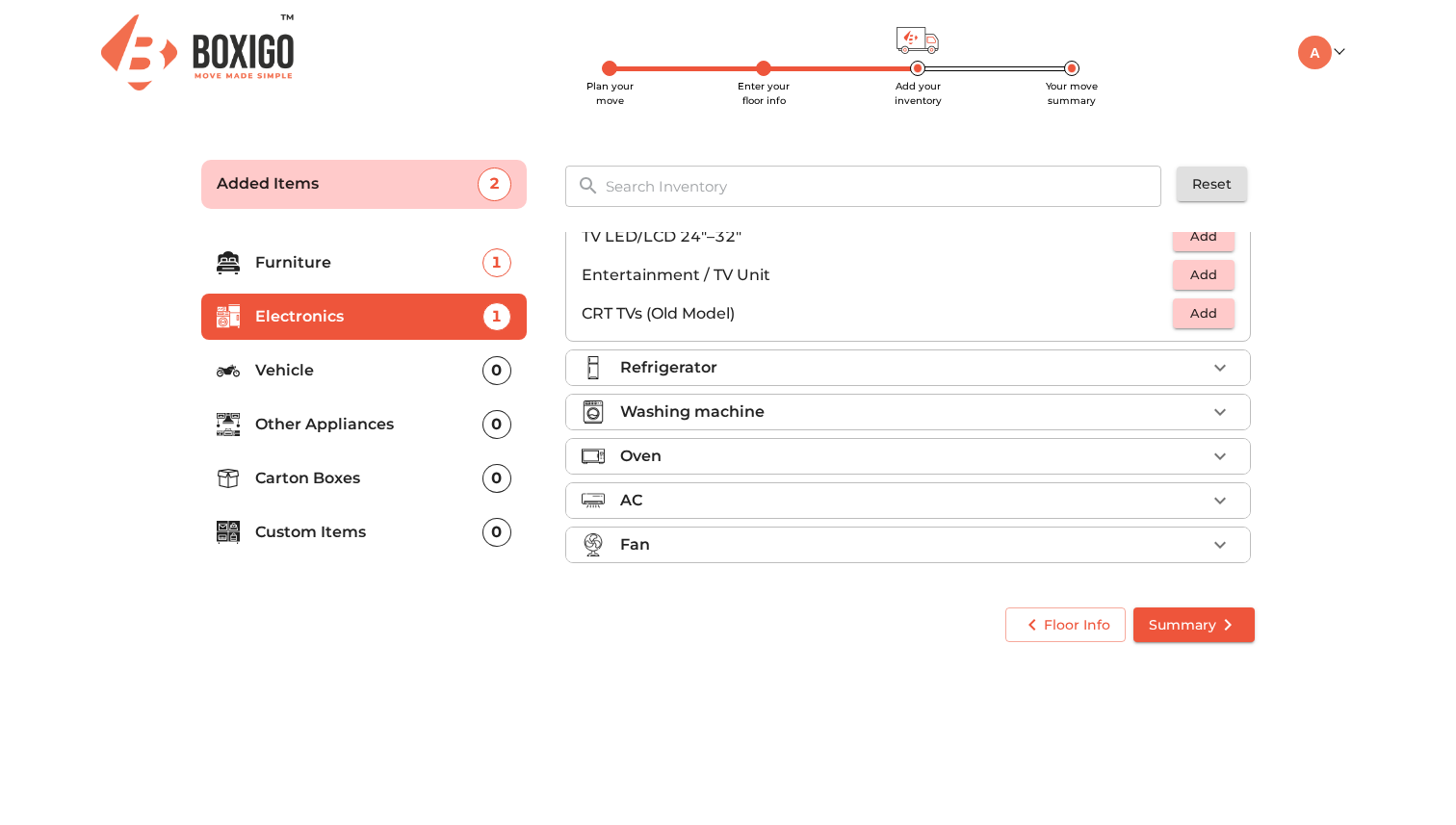
click at [1007, 378] on div "Refrigerator" at bounding box center [912, 368] width 585 height 23
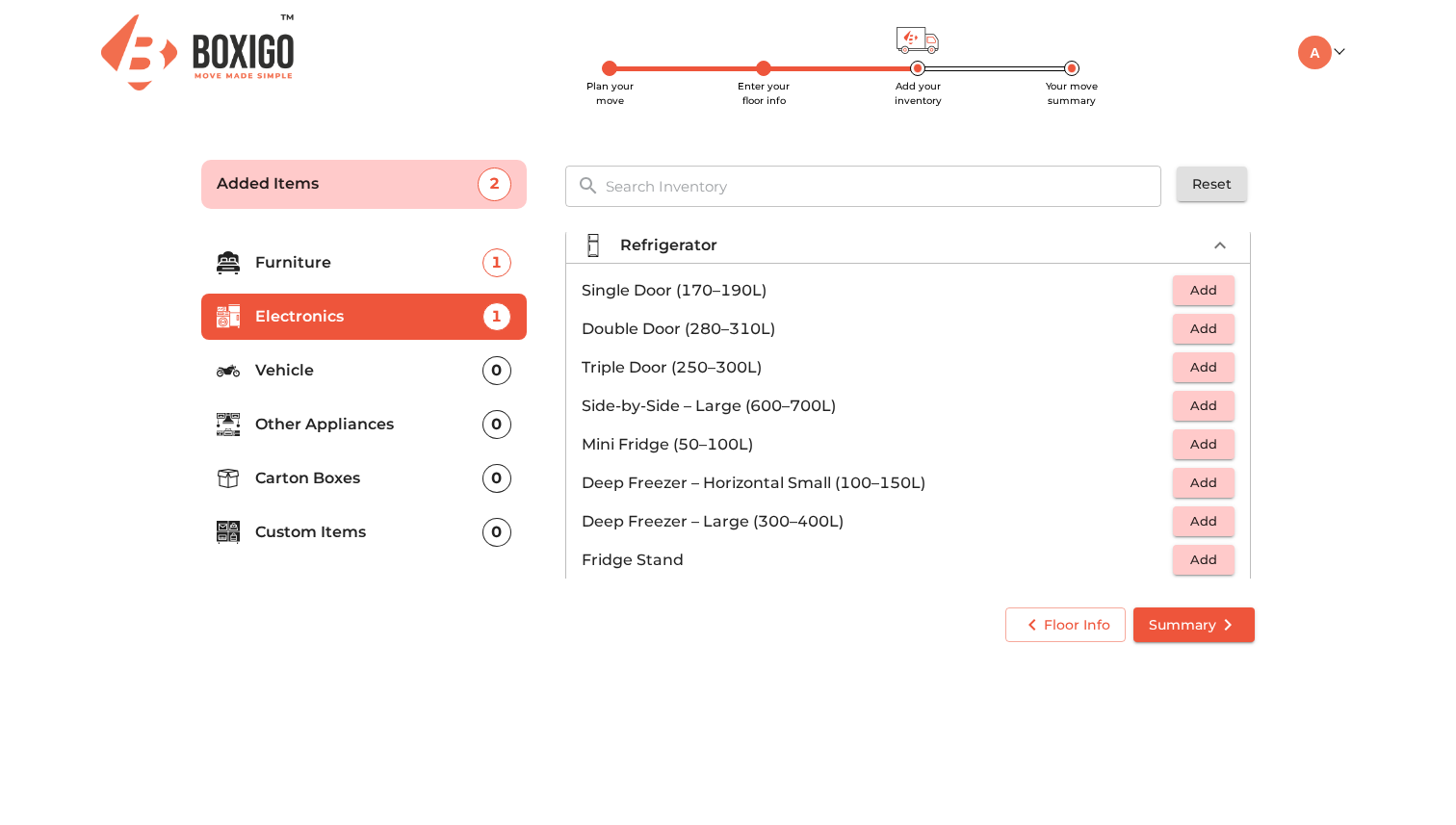
scroll to position [44, 0]
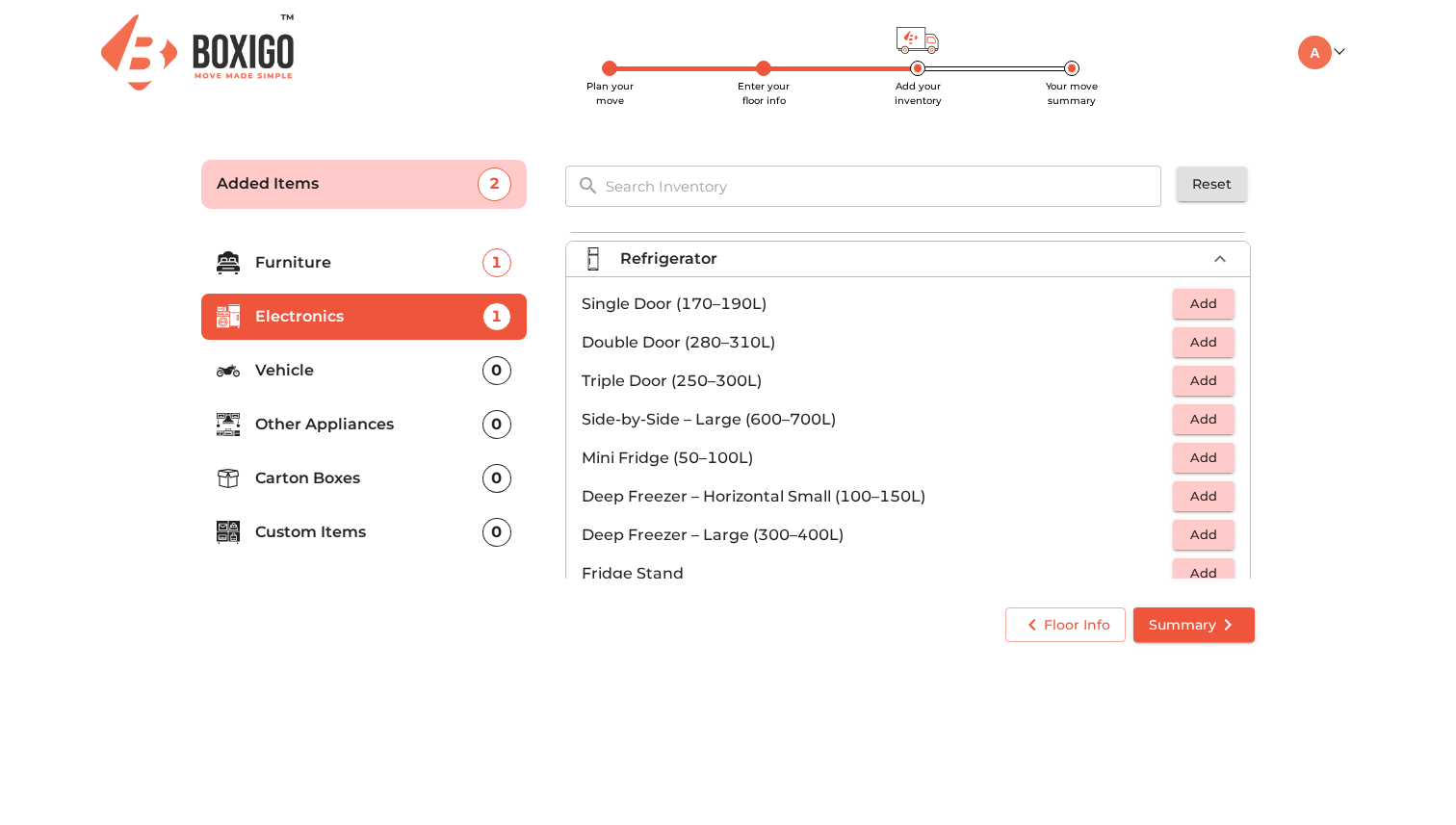
click at [1192, 342] on span "Add" at bounding box center [1204, 342] width 43 height 22
click at [391, 366] on p "Vehicle" at bounding box center [369, 370] width 227 height 23
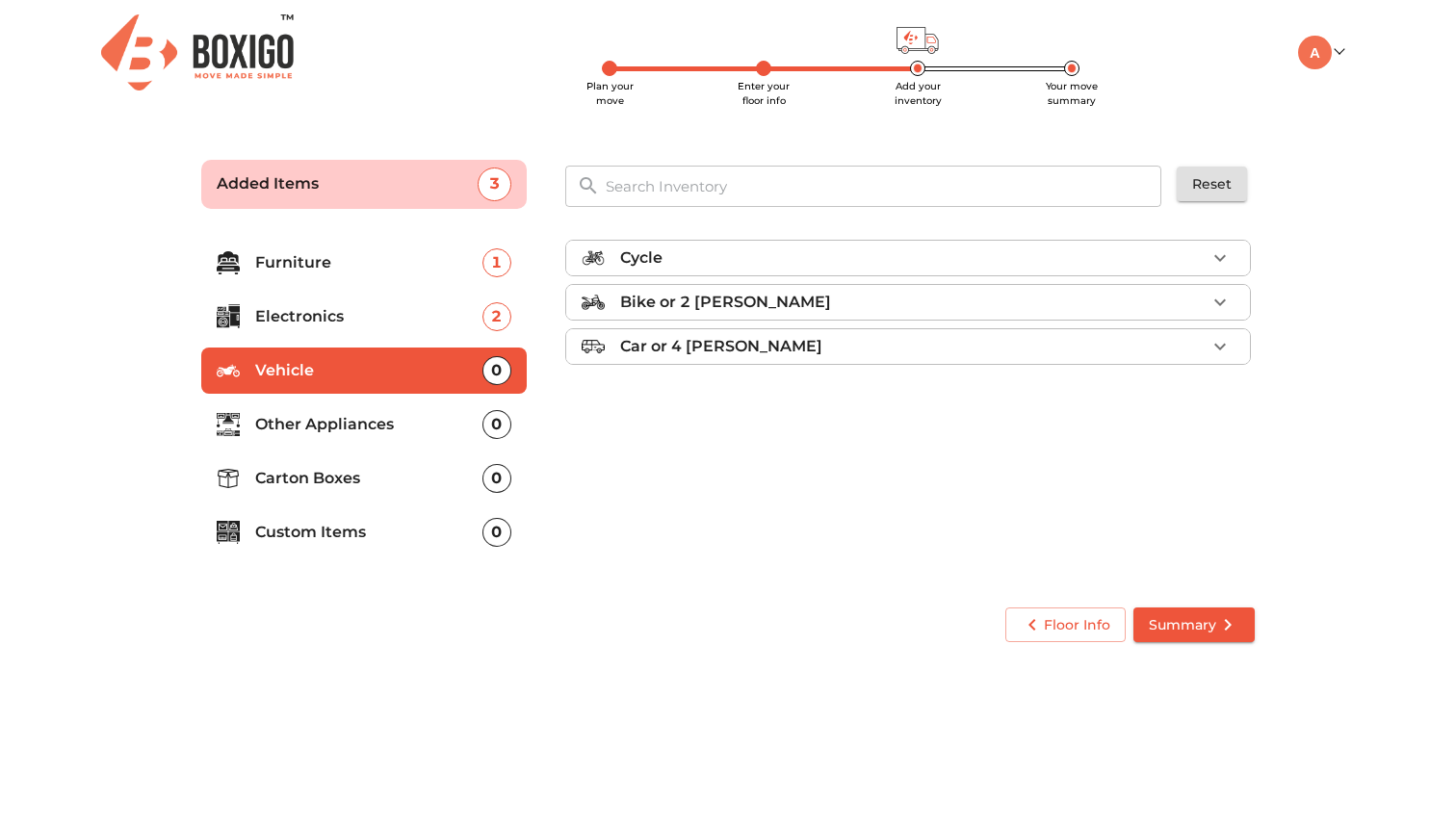
click at [828, 305] on div "Bike or 2 wheeler" at bounding box center [912, 303] width 585 height 23
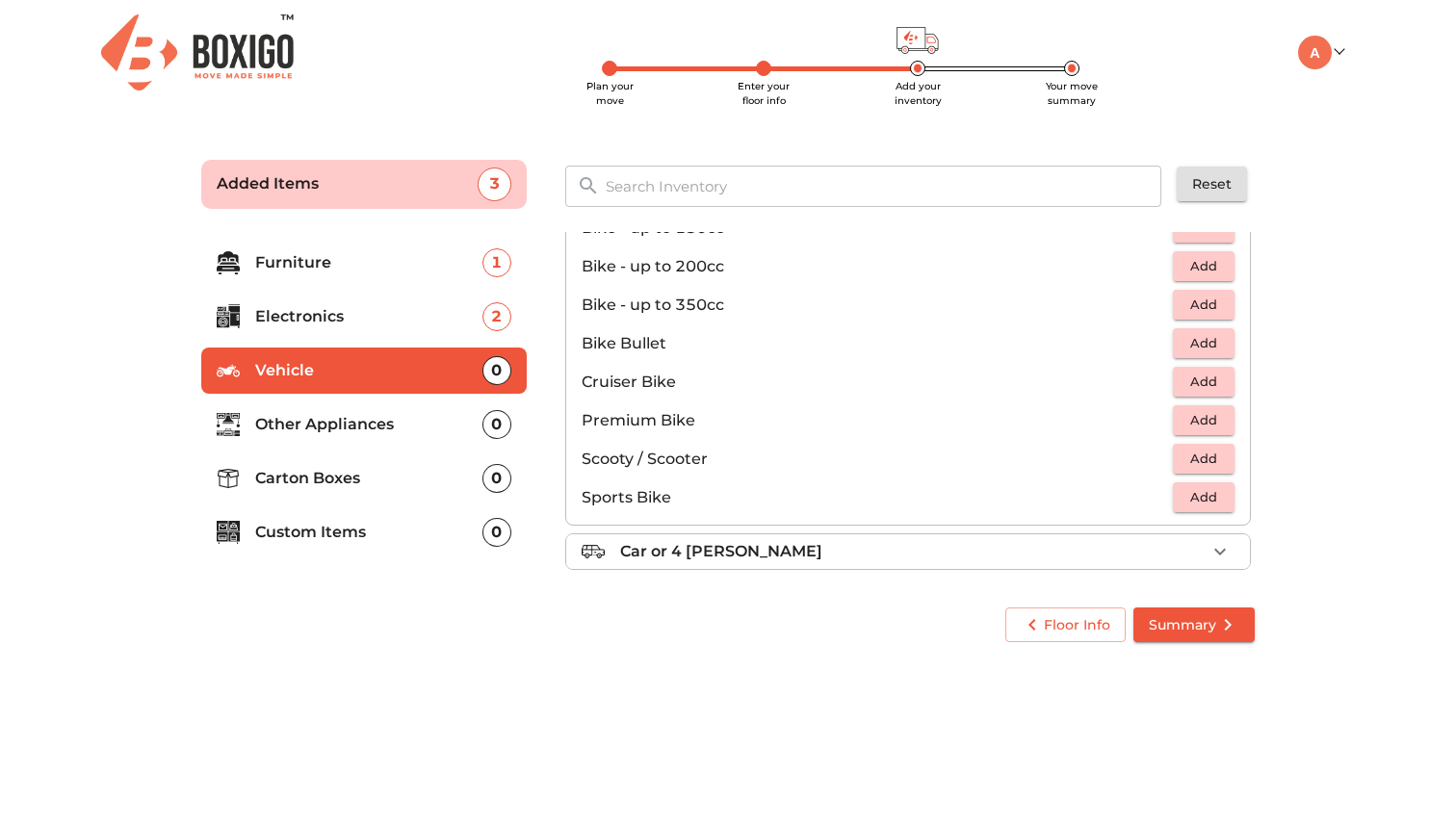
scroll to position [126, 0]
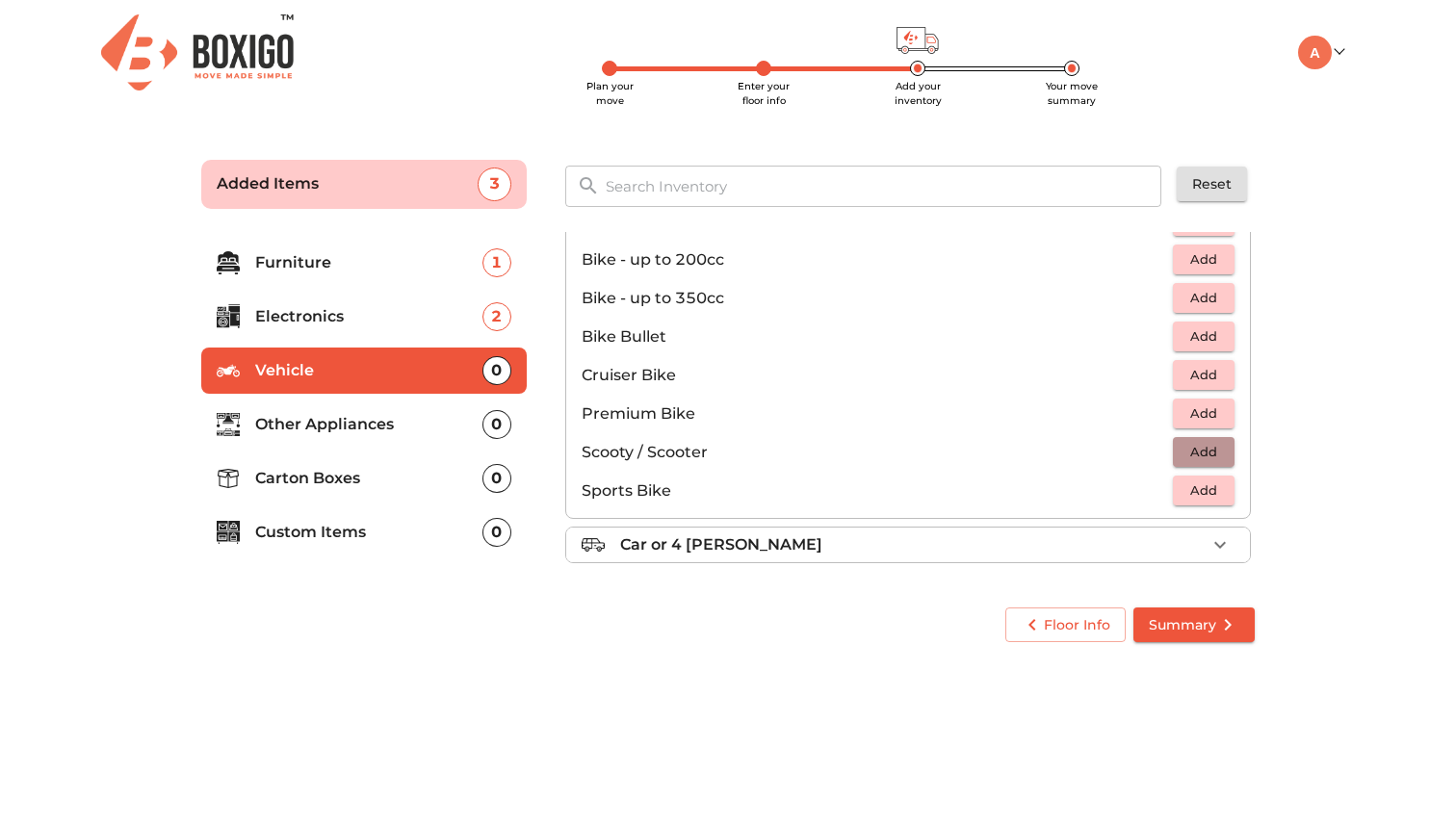
click at [1191, 454] on span "Add" at bounding box center [1204, 452] width 43 height 22
click at [434, 415] on p "Other Appliances" at bounding box center [369, 425] width 227 height 23
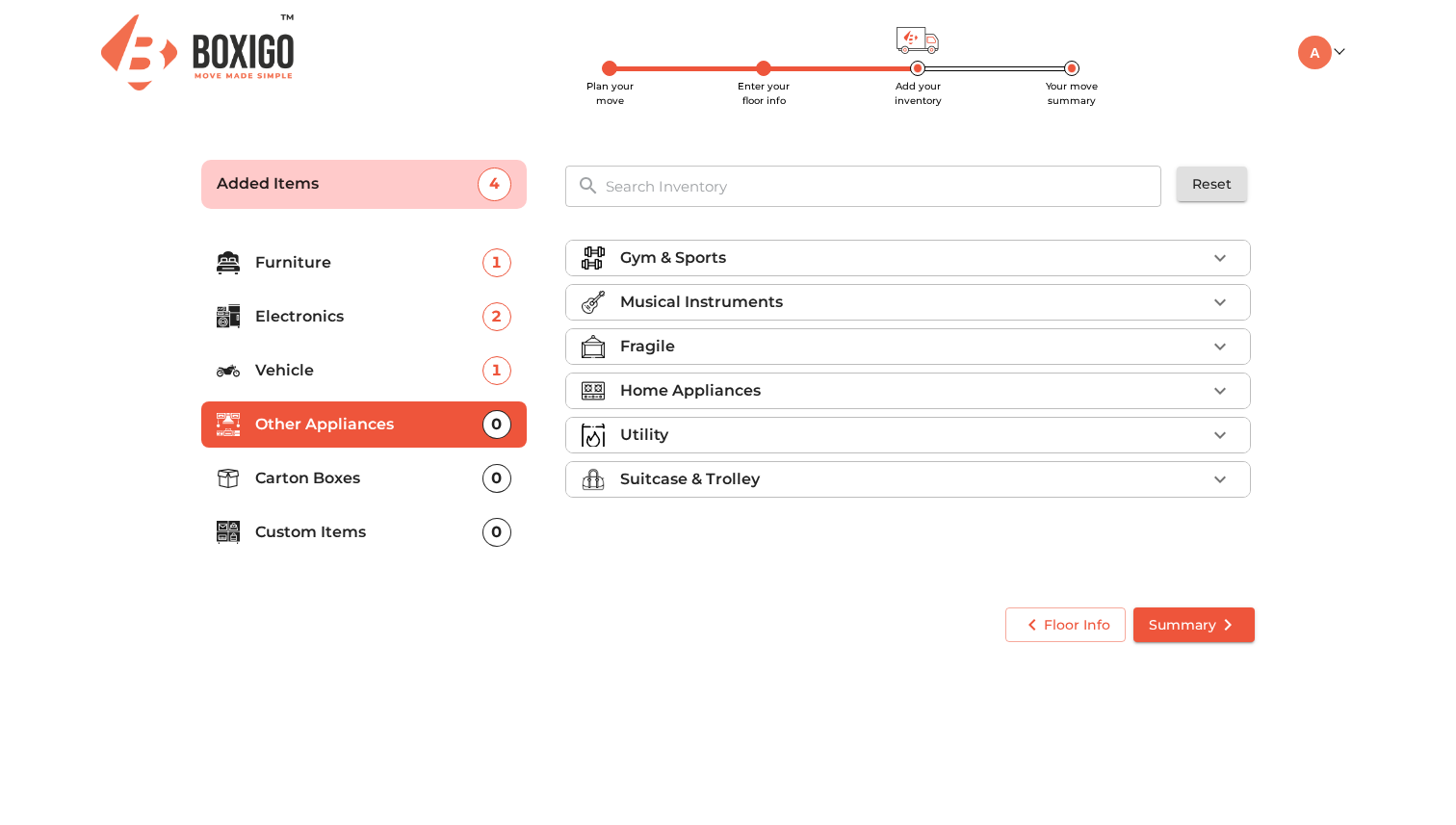
scroll to position [0, 0]
click at [750, 481] on p "Suitcase & Trolley" at bounding box center [690, 480] width 139 height 23
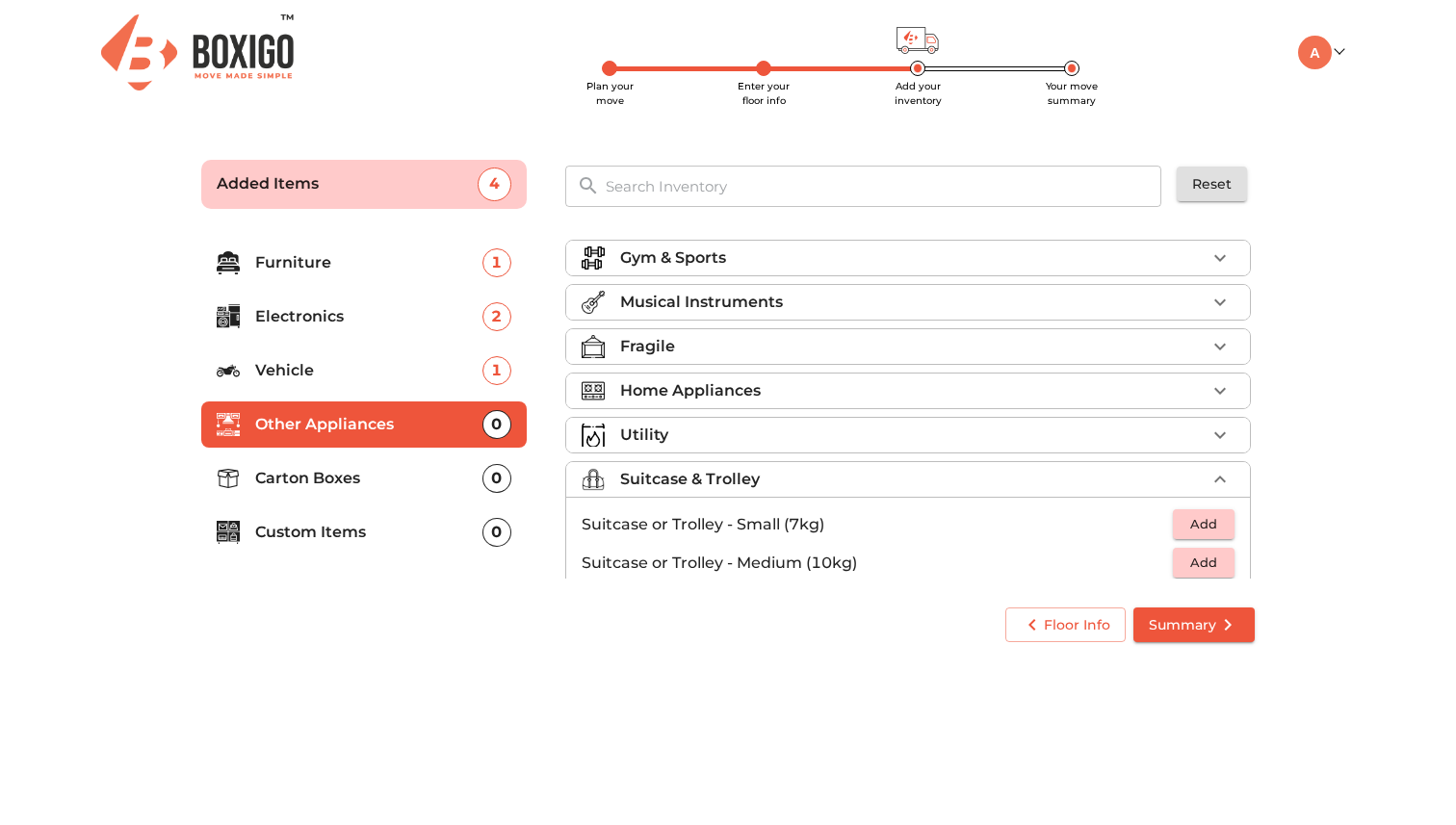
click at [1194, 566] on span "Add" at bounding box center [1204, 563] width 43 height 22
click at [1206, 530] on span "Add" at bounding box center [1204, 524] width 43 height 22
click at [804, 418] on li "Utility" at bounding box center [907, 435] width 684 height 35
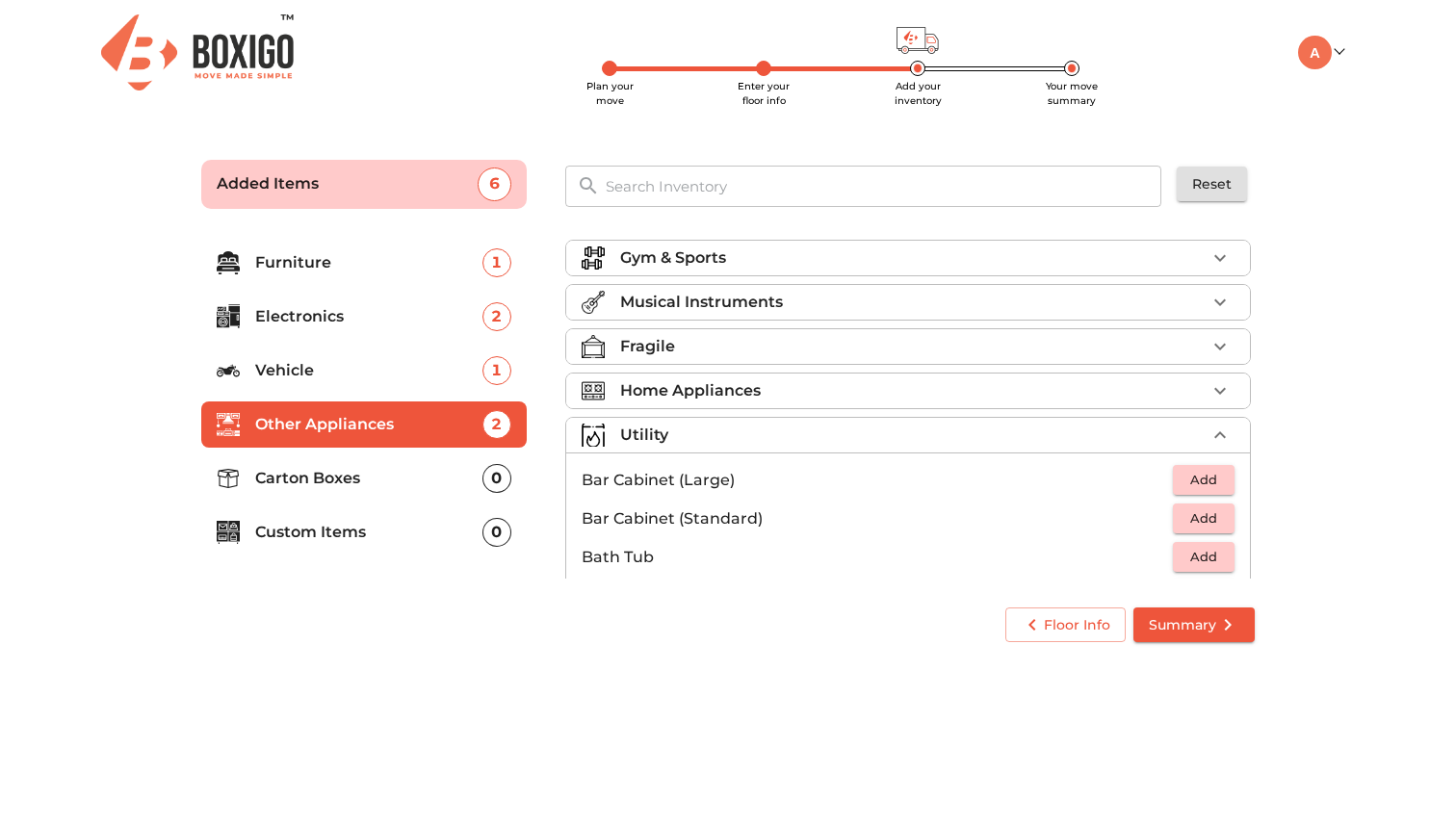
click at [768, 303] on p "Musical Instruments" at bounding box center [701, 303] width 163 height 23
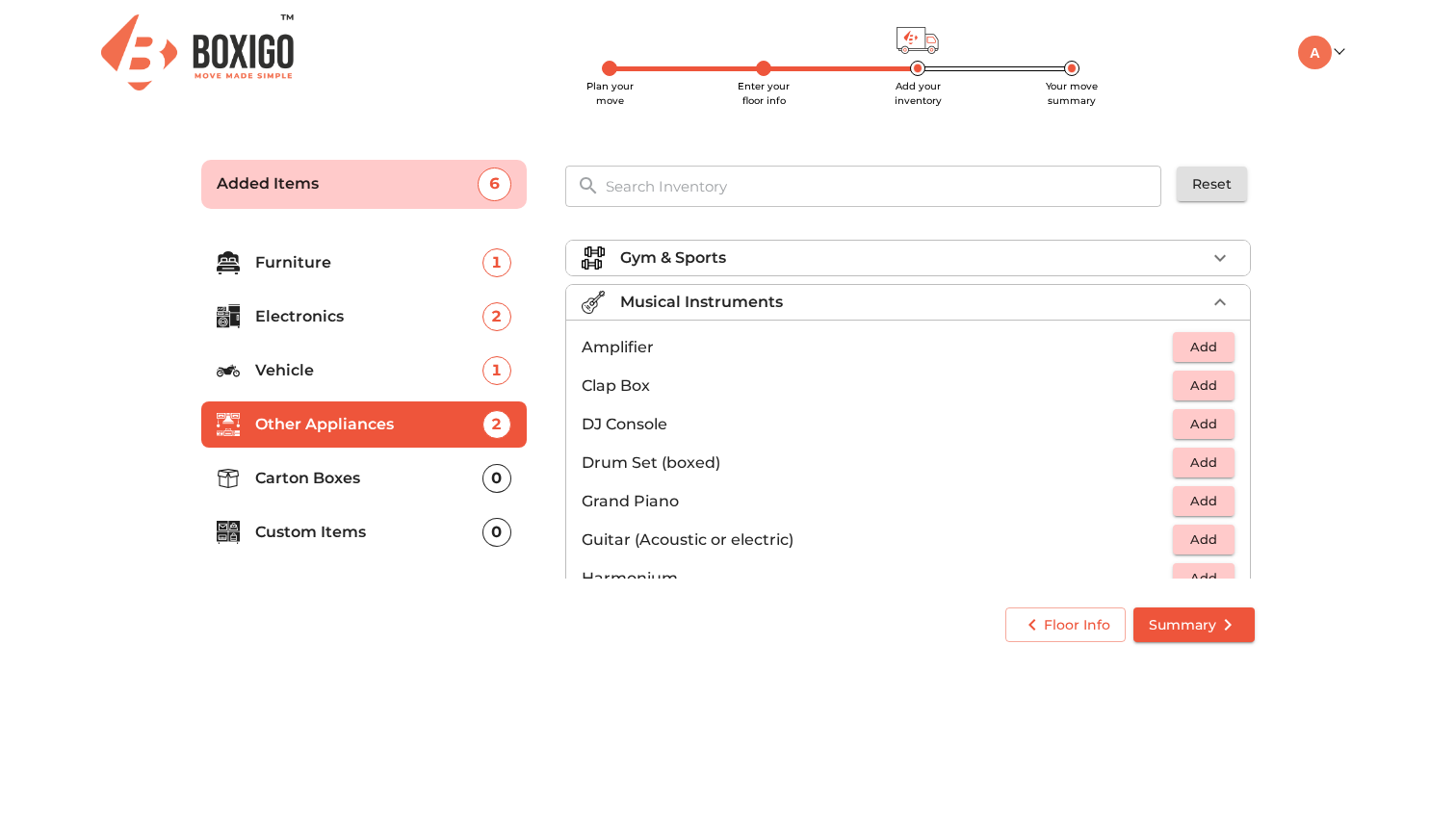
click at [857, 255] on div "Gym & Sports" at bounding box center [912, 258] width 585 height 23
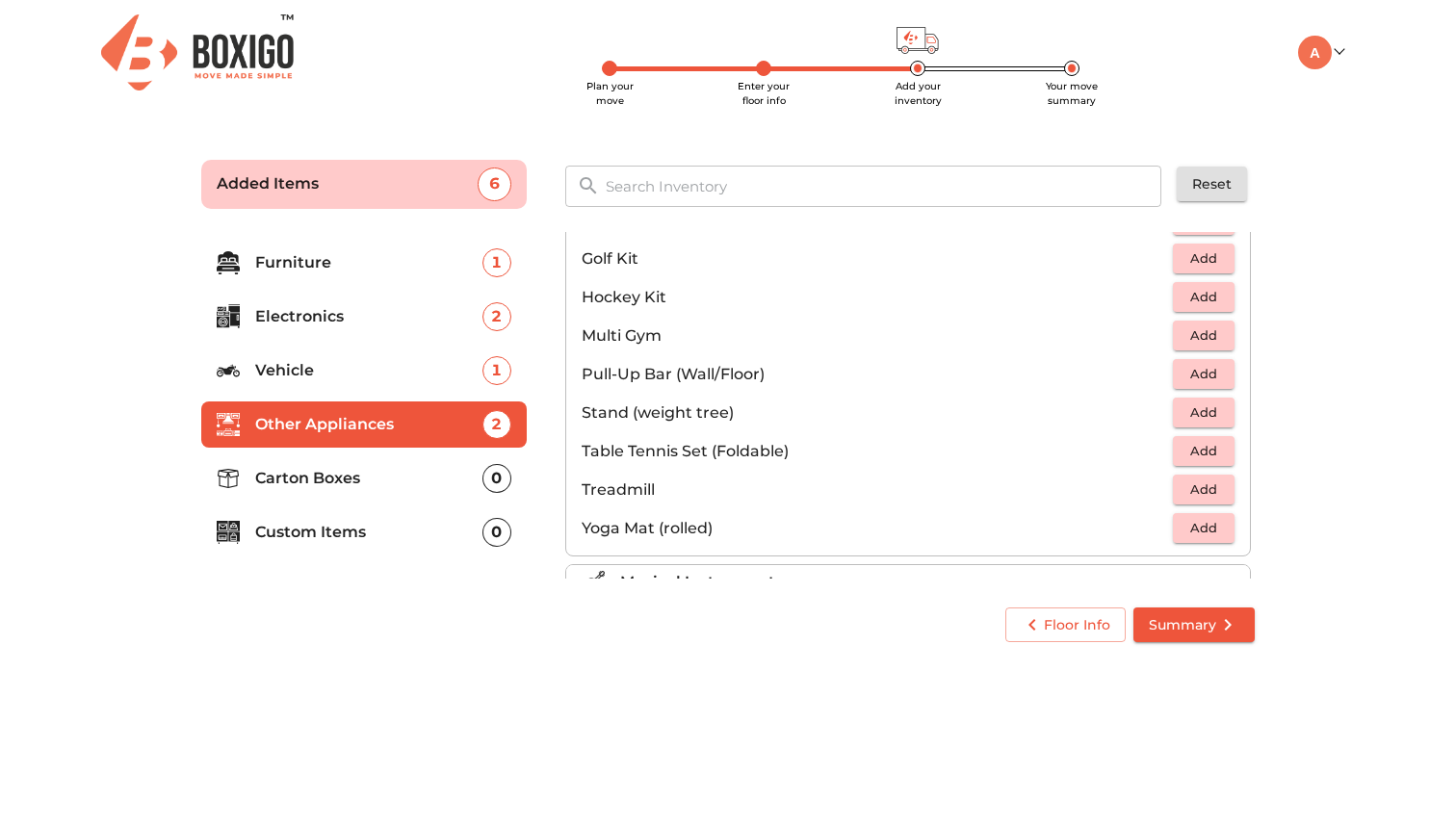
scroll to position [431, 0]
click at [1218, 486] on span "Add" at bounding box center [1204, 487] width 43 height 22
click at [346, 475] on p "Carton Boxes" at bounding box center [369, 479] width 227 height 23
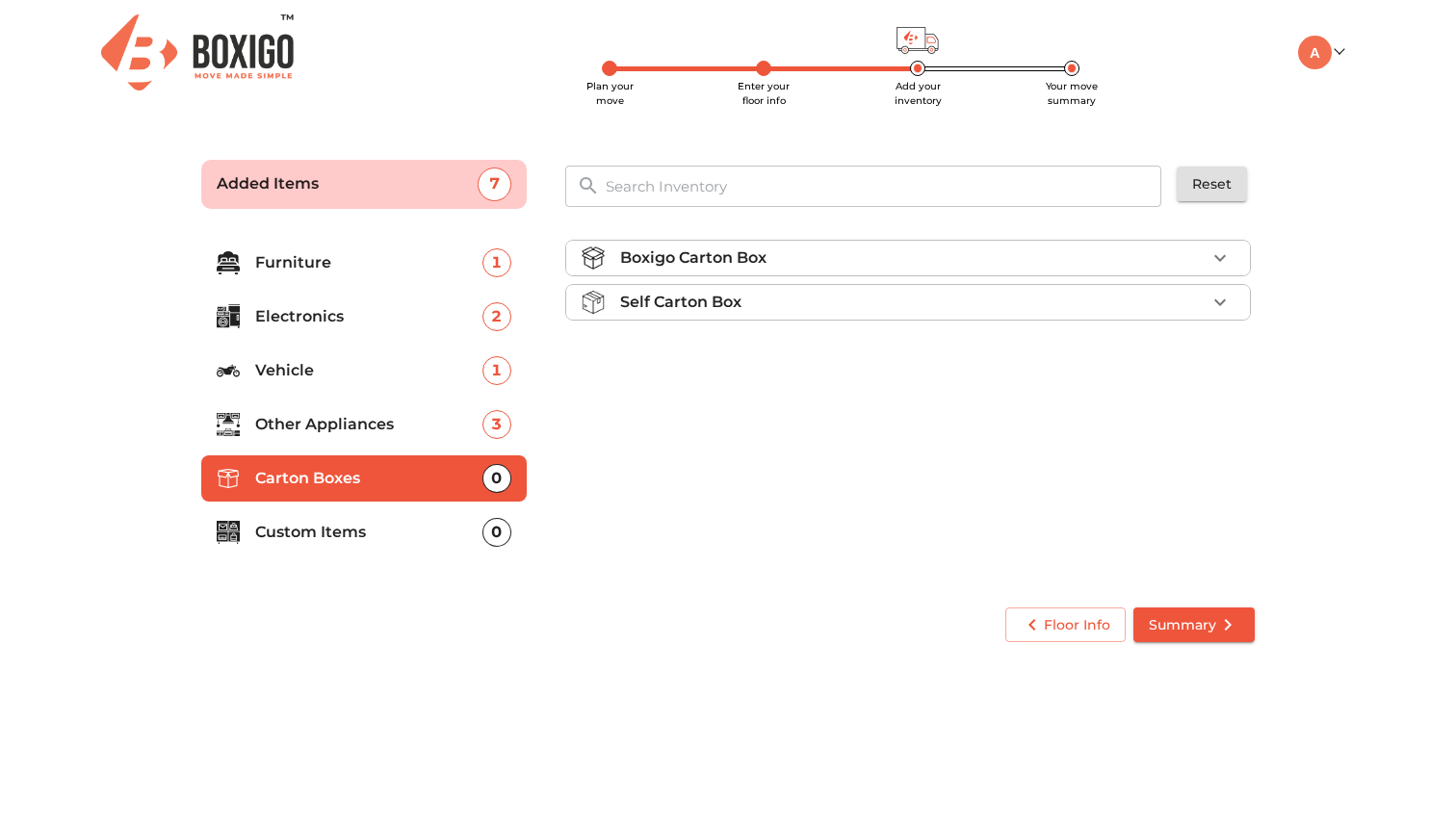
click at [904, 254] on div "Boxigo Carton Box" at bounding box center [912, 258] width 585 height 23
click at [1192, 309] on span "Add" at bounding box center [1204, 303] width 43 height 22
click at [1217, 304] on icon "button" at bounding box center [1221, 304] width 14 height 14
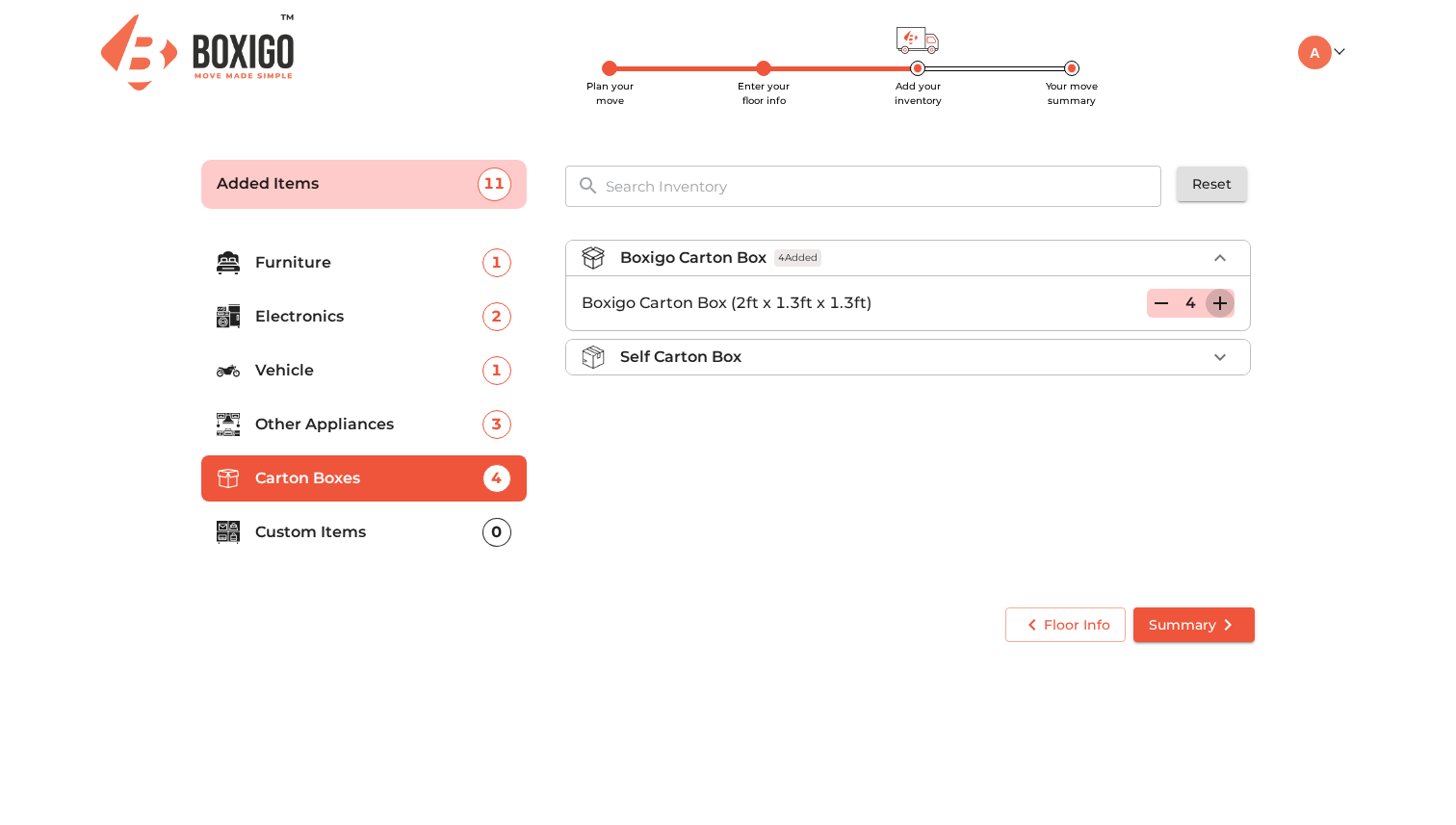
click at [1217, 304] on icon "button" at bounding box center [1221, 304] width 14 height 14
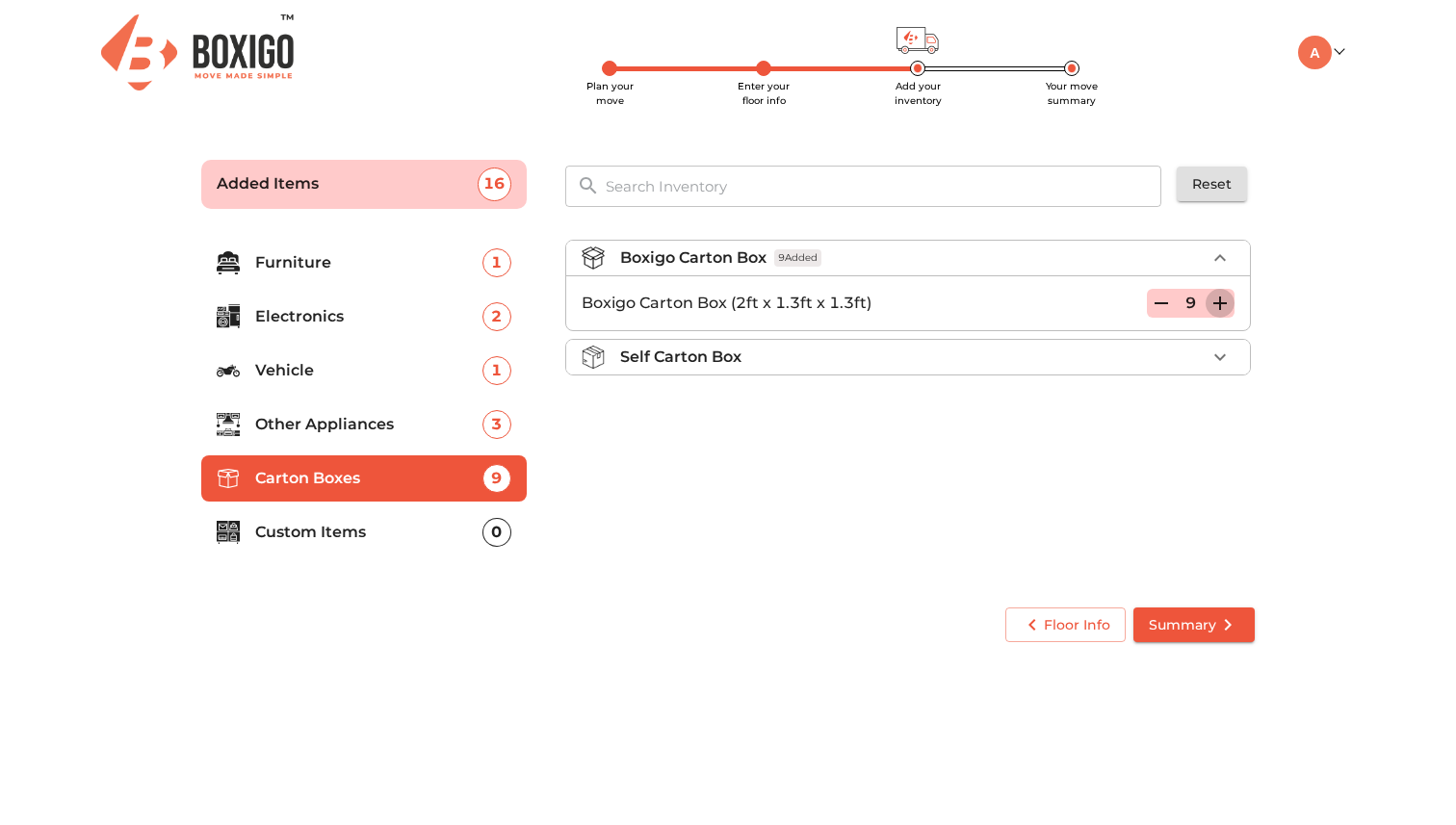
click at [1217, 304] on icon "button" at bounding box center [1221, 304] width 14 height 14
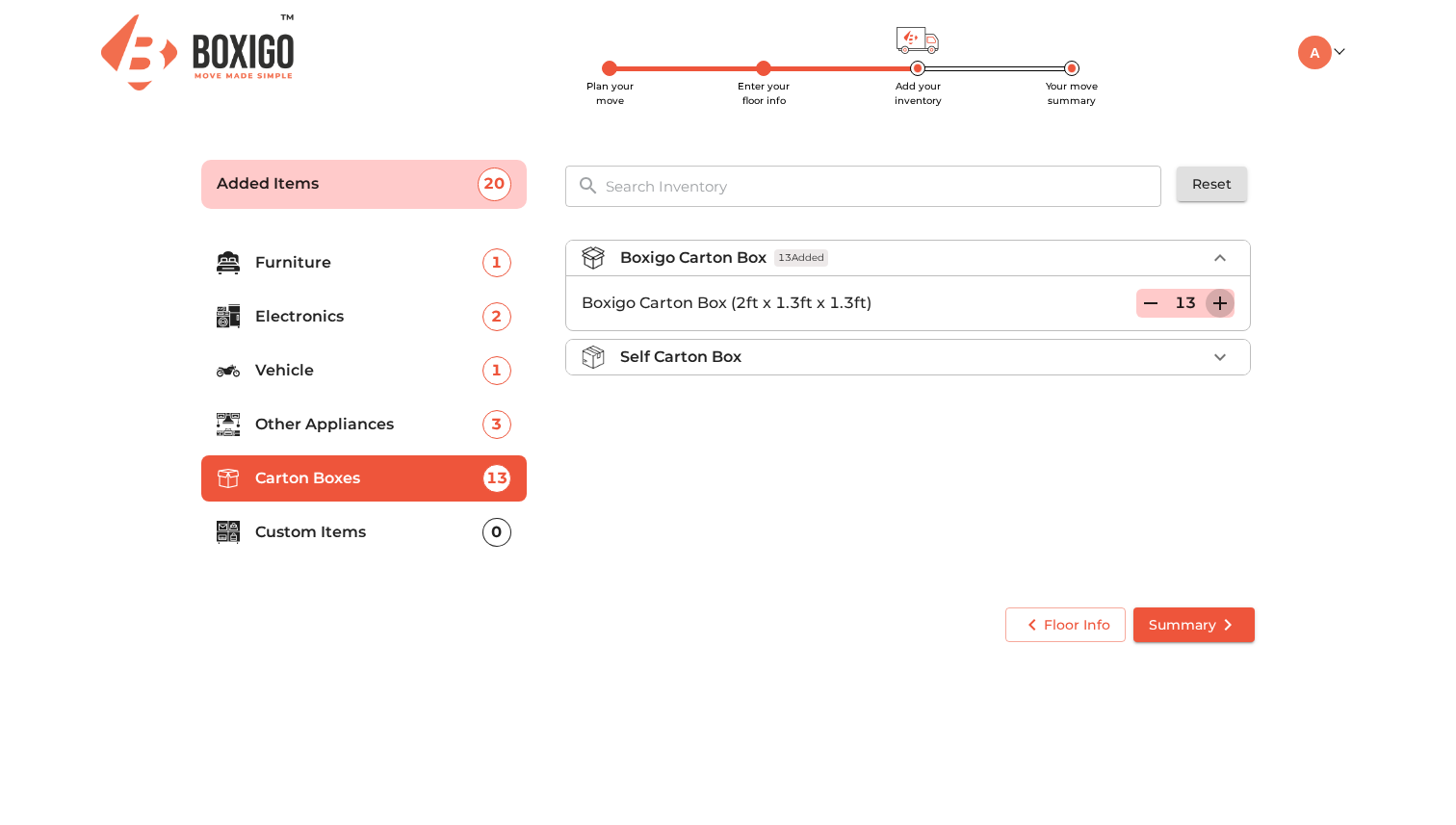
click at [1217, 304] on icon "button" at bounding box center [1221, 304] width 14 height 14
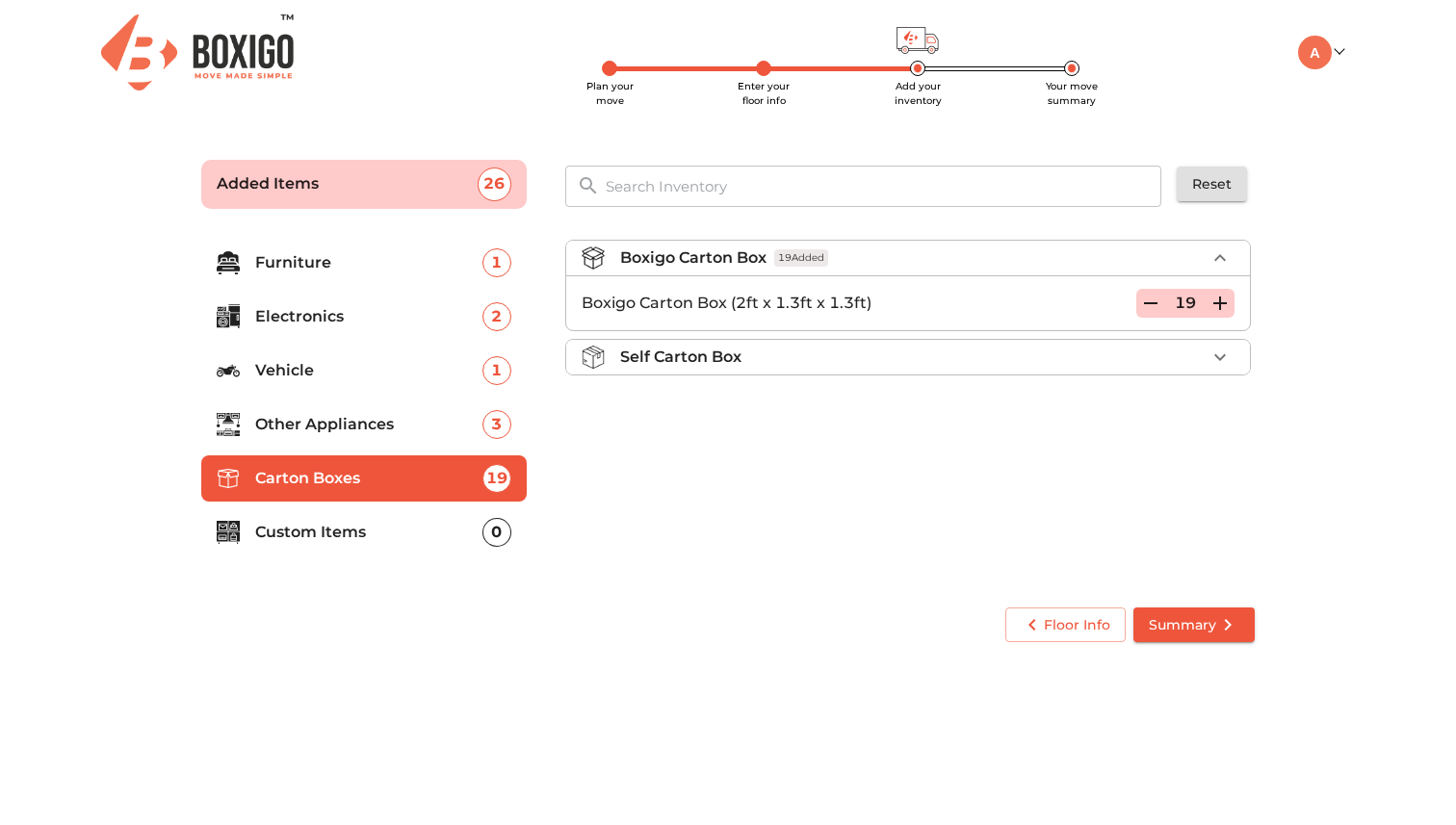
click at [1217, 304] on icon "button" at bounding box center [1221, 304] width 14 height 14
click at [368, 530] on p "Custom Items" at bounding box center [369, 533] width 227 height 23
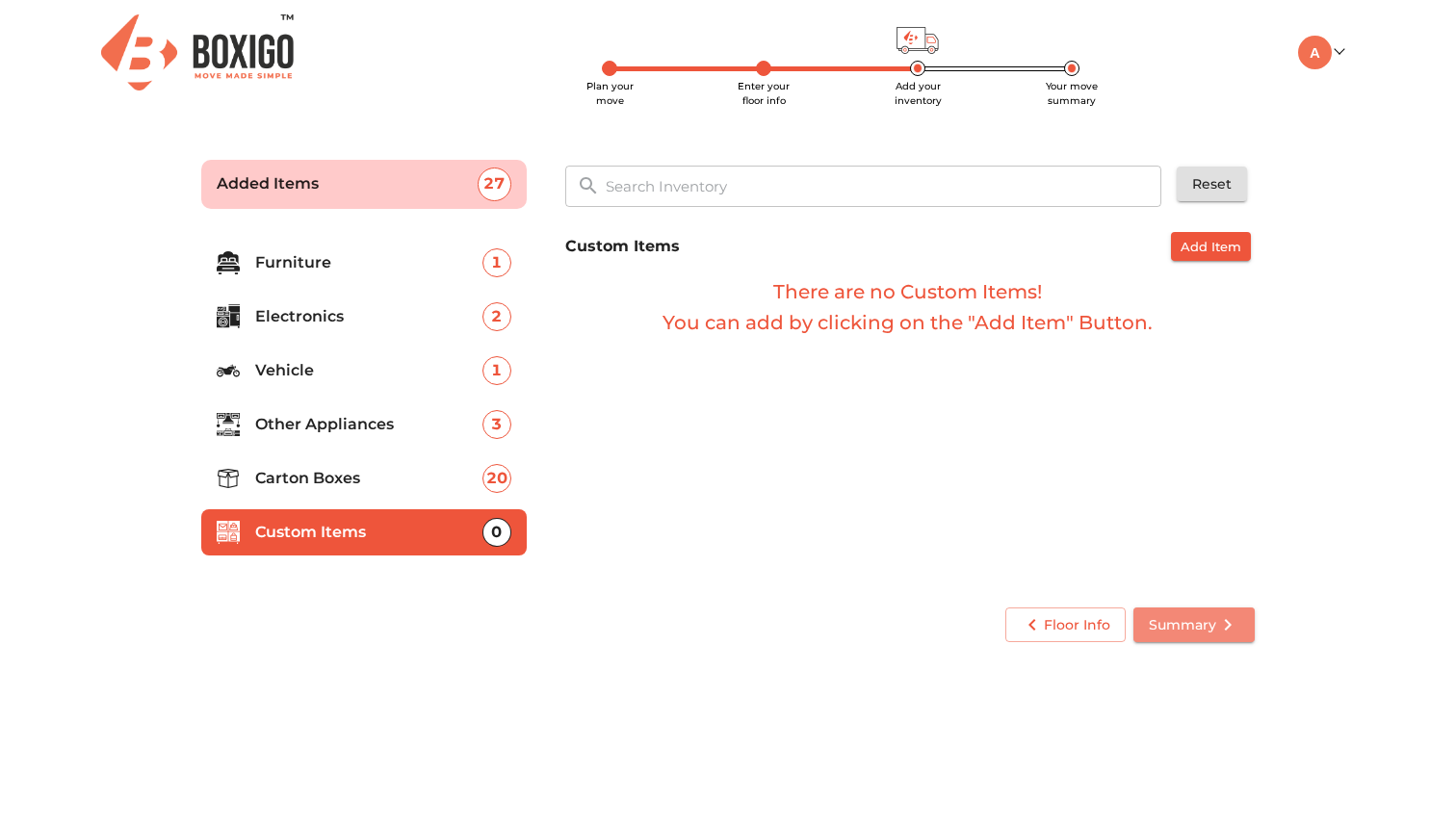
click at [1203, 623] on span "Summary" at bounding box center [1195, 625] width 91 height 24
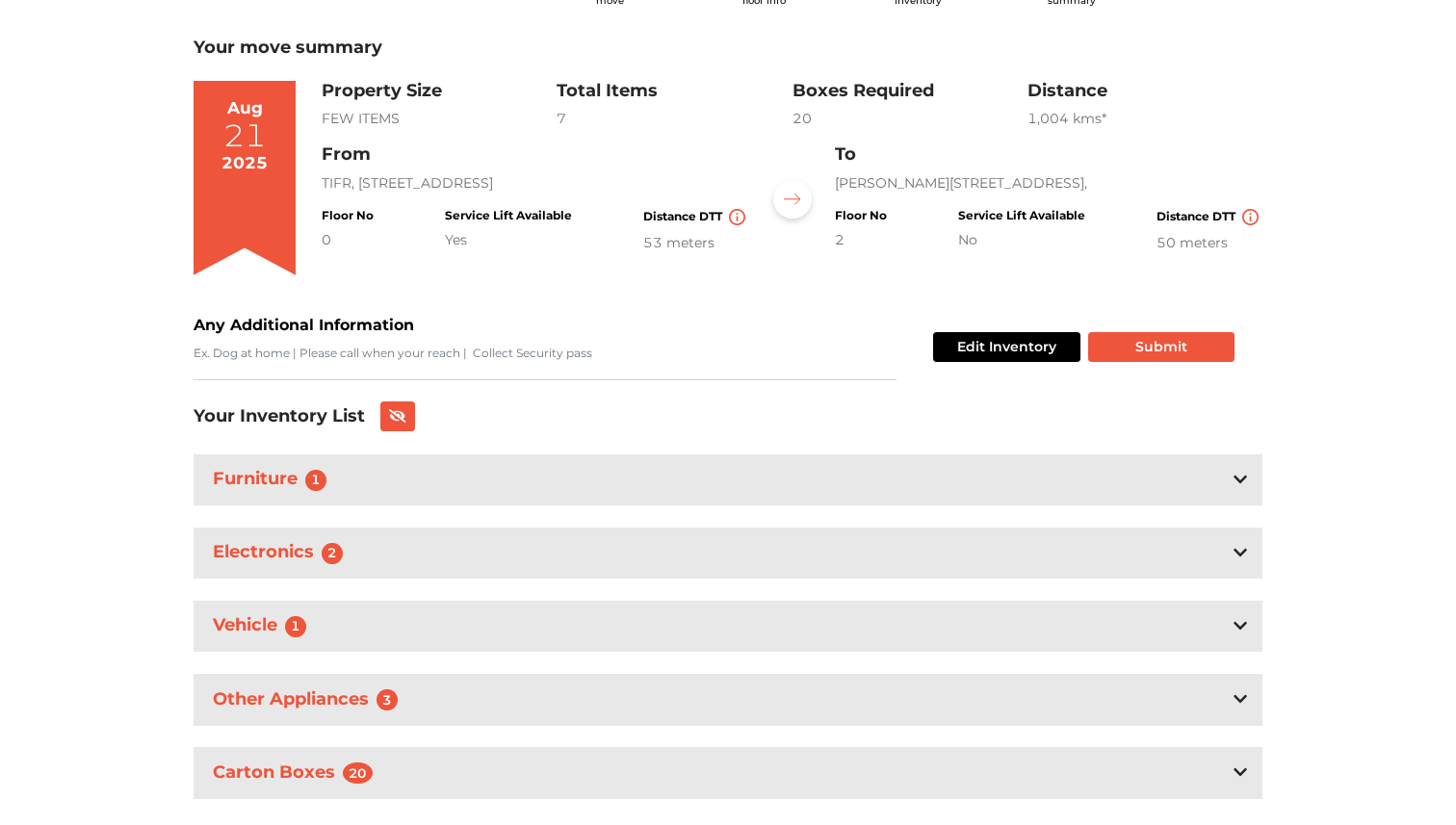
scroll to position [144, 0]
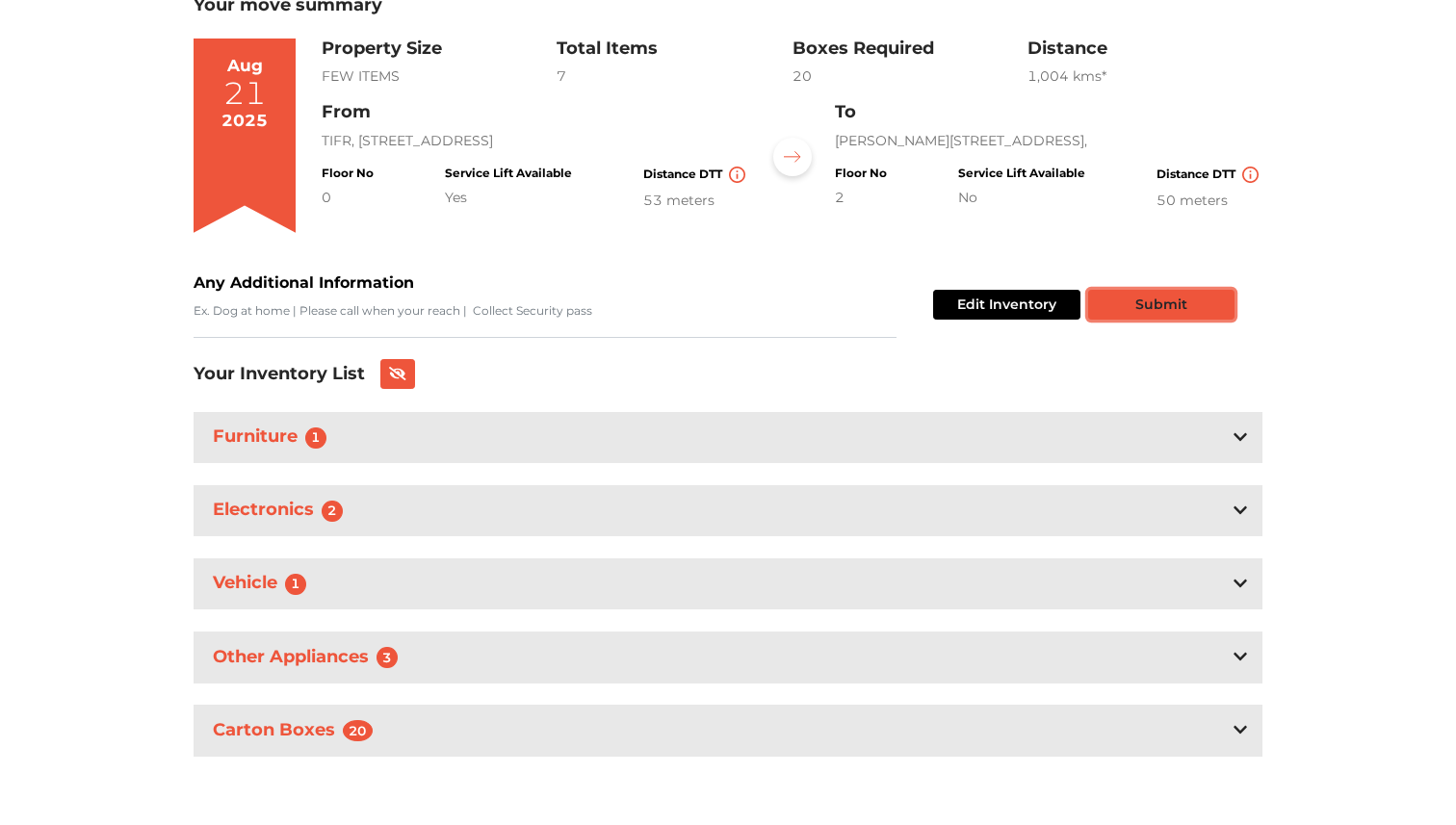
click at [1180, 304] on button "Submit" at bounding box center [1161, 305] width 146 height 30
